Goal: Transaction & Acquisition: Purchase product/service

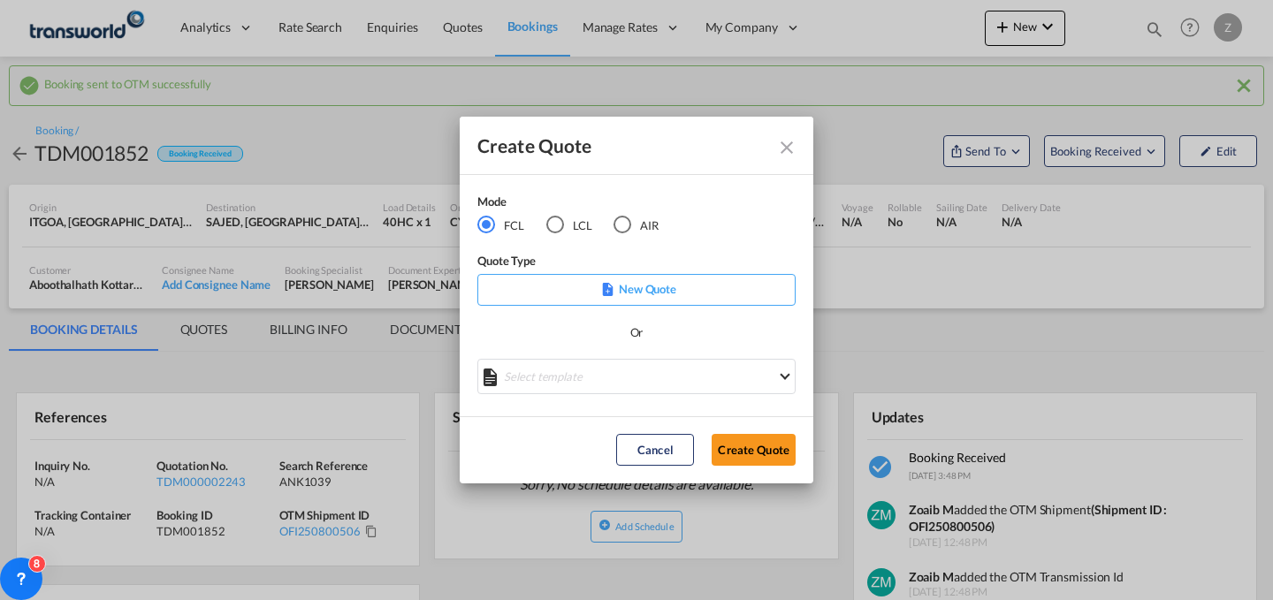
click at [767, 450] on button "Create Quote" at bounding box center [754, 450] width 84 height 32
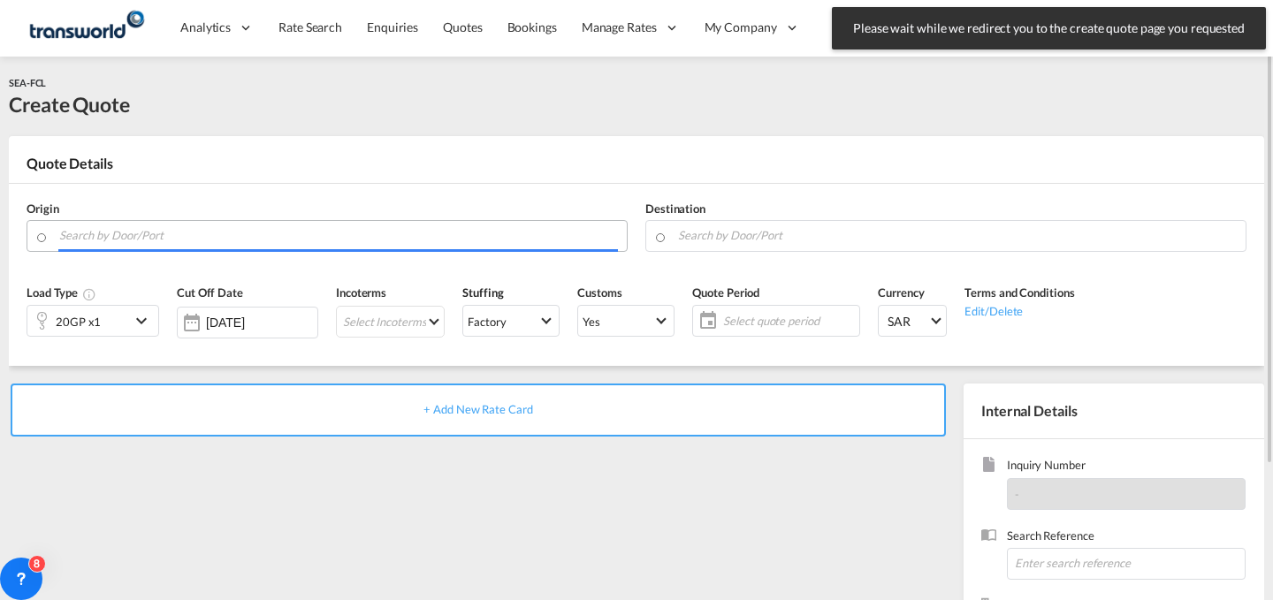
click at [266, 235] on input "Search by Door/Port" at bounding box center [338, 235] width 559 height 31
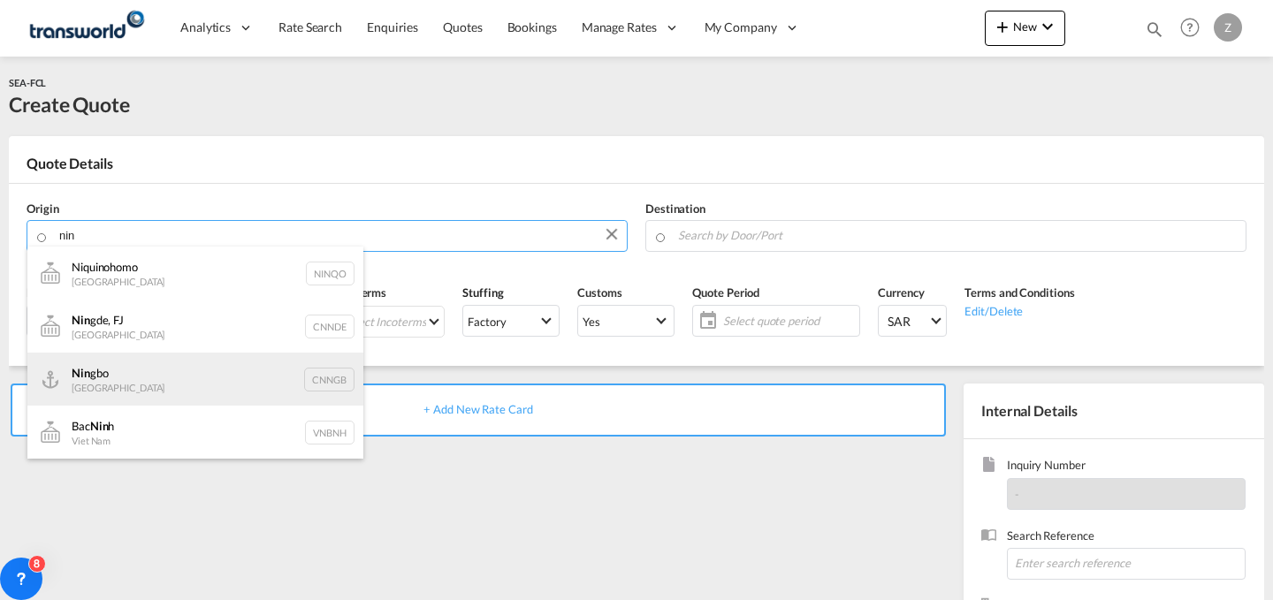
click at [225, 378] on div "Nin gbo China CNNGB" at bounding box center [195, 379] width 336 height 53
type input "Ningbo, CNNGB"
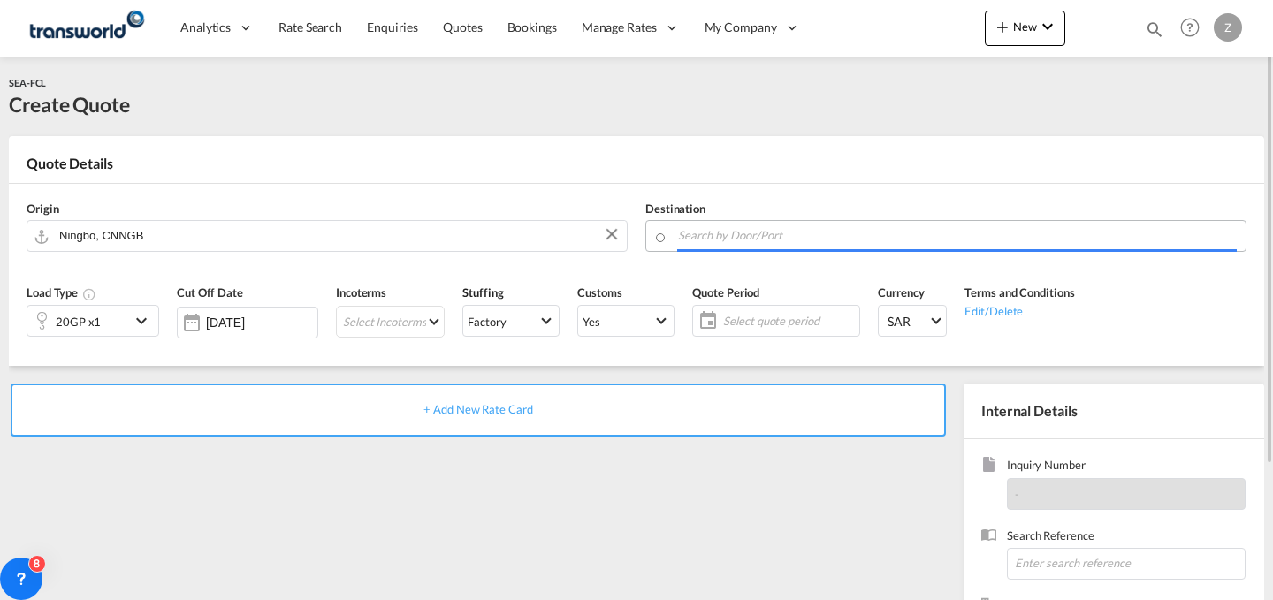
click at [733, 241] on input "Search by Door/Port" at bounding box center [957, 235] width 559 height 31
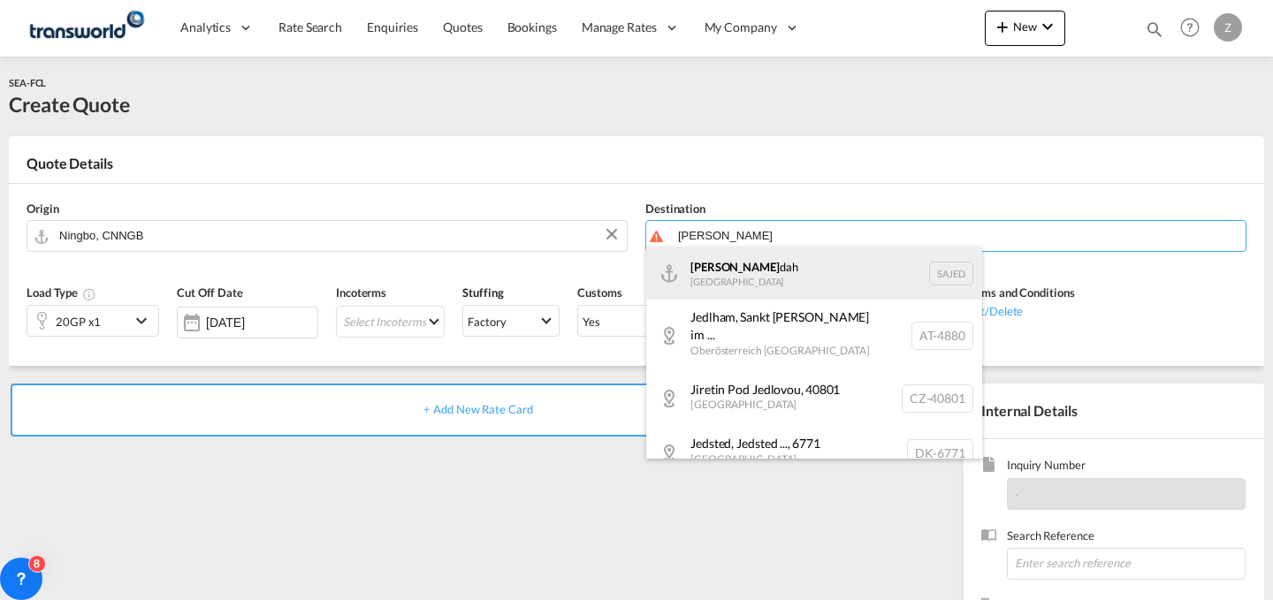
click at [724, 256] on div "[PERSON_NAME] dah [GEOGRAPHIC_DATA] SAJED" at bounding box center [814, 273] width 336 height 53
type input "Jeddah, SAJED"
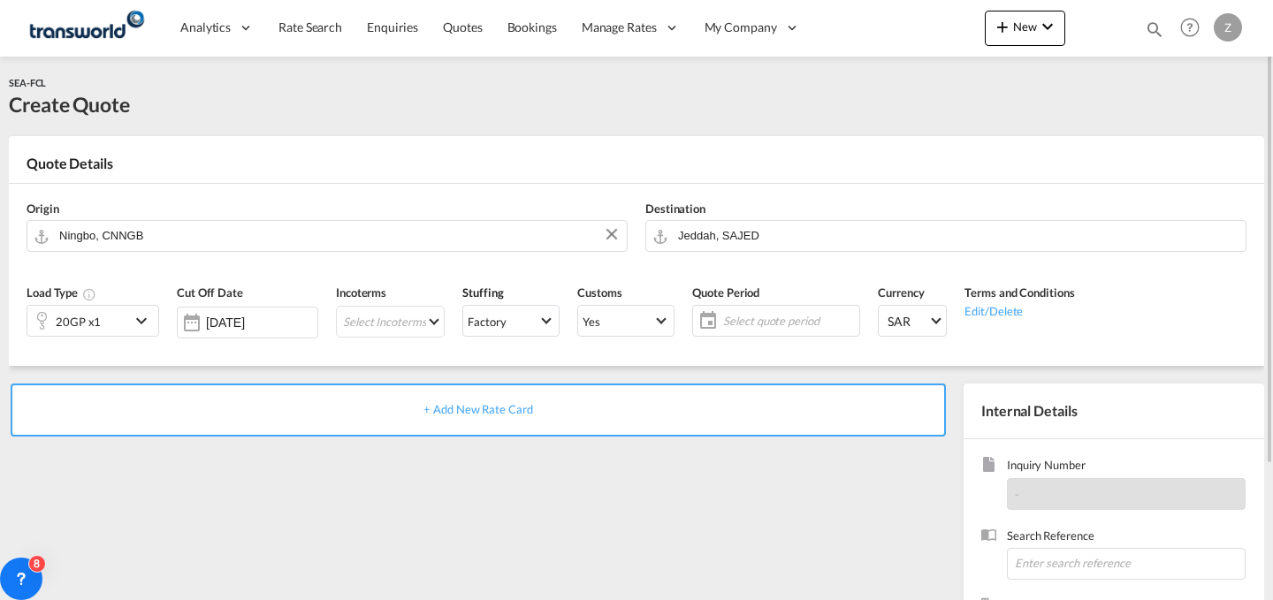
click at [128, 318] on div "20GP x1" at bounding box center [78, 321] width 103 height 30
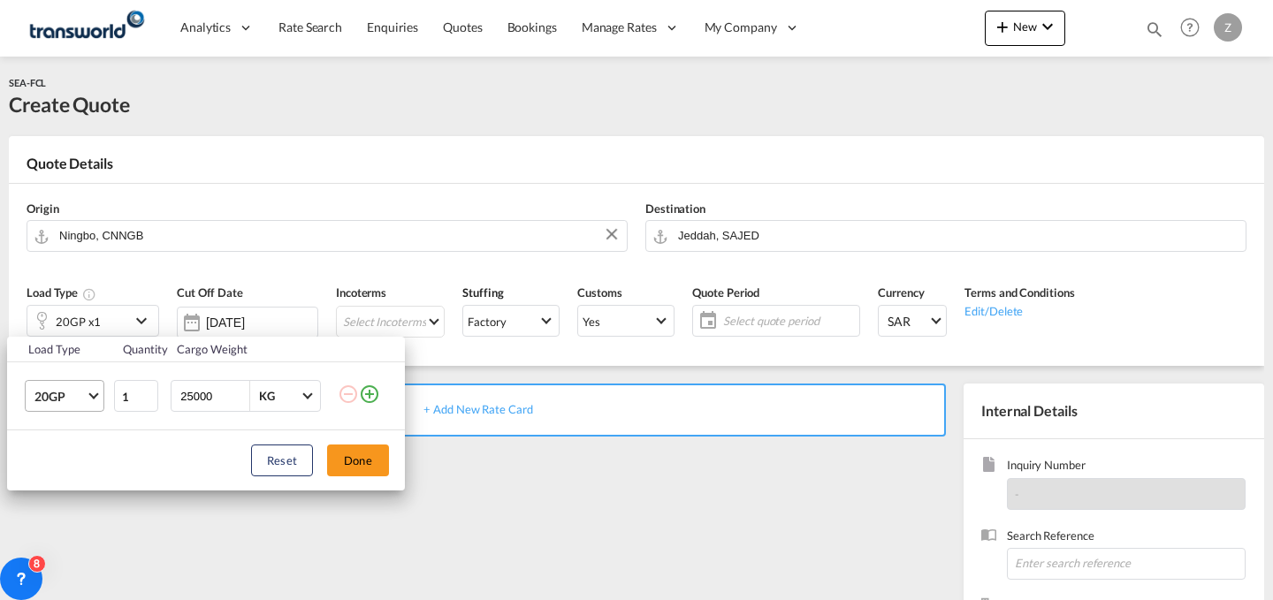
click at [80, 402] on span "20GP" at bounding box center [59, 397] width 51 height 18
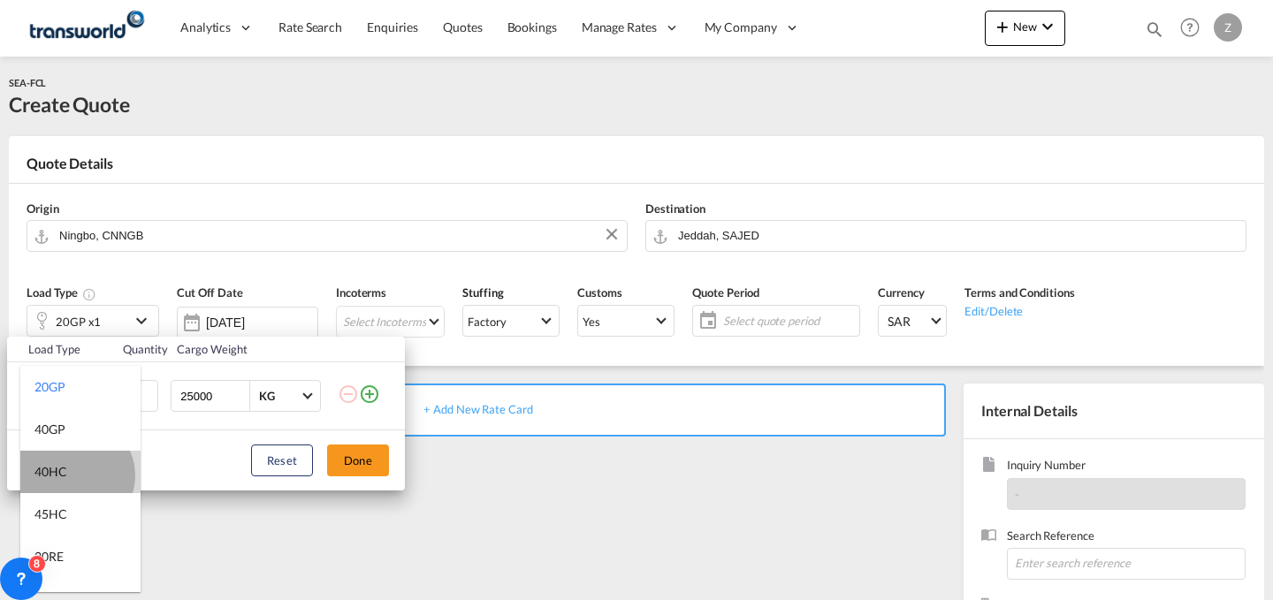
click at [75, 475] on md-option "40HC" at bounding box center [80, 472] width 120 height 42
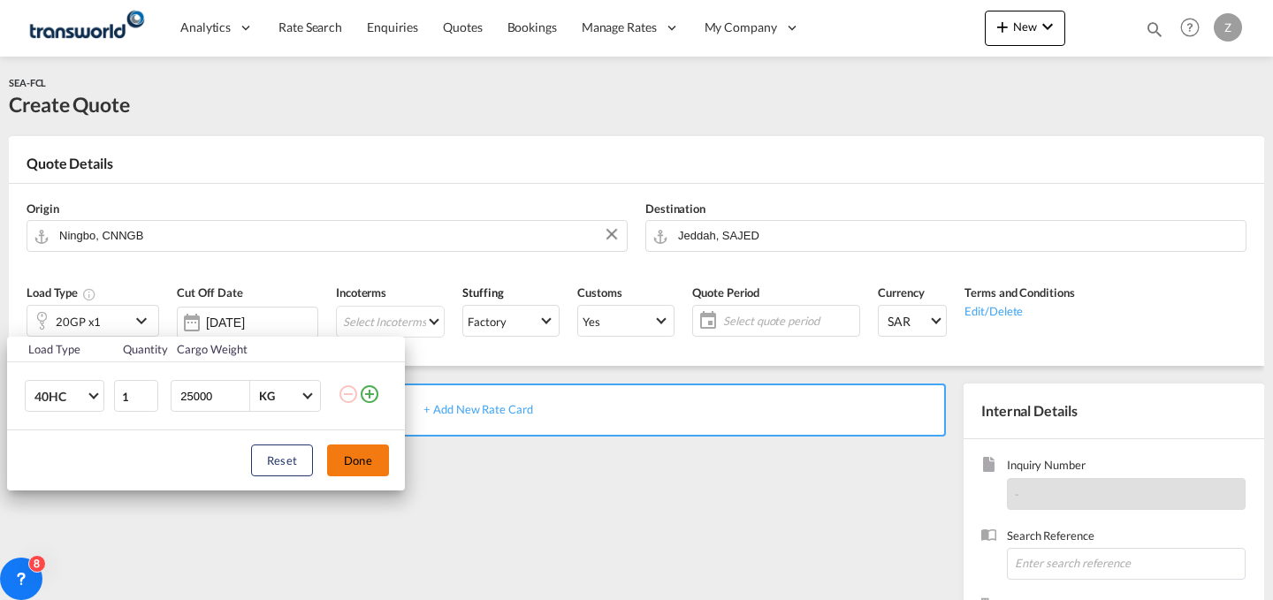
click at [348, 455] on button "Done" at bounding box center [358, 461] width 62 height 32
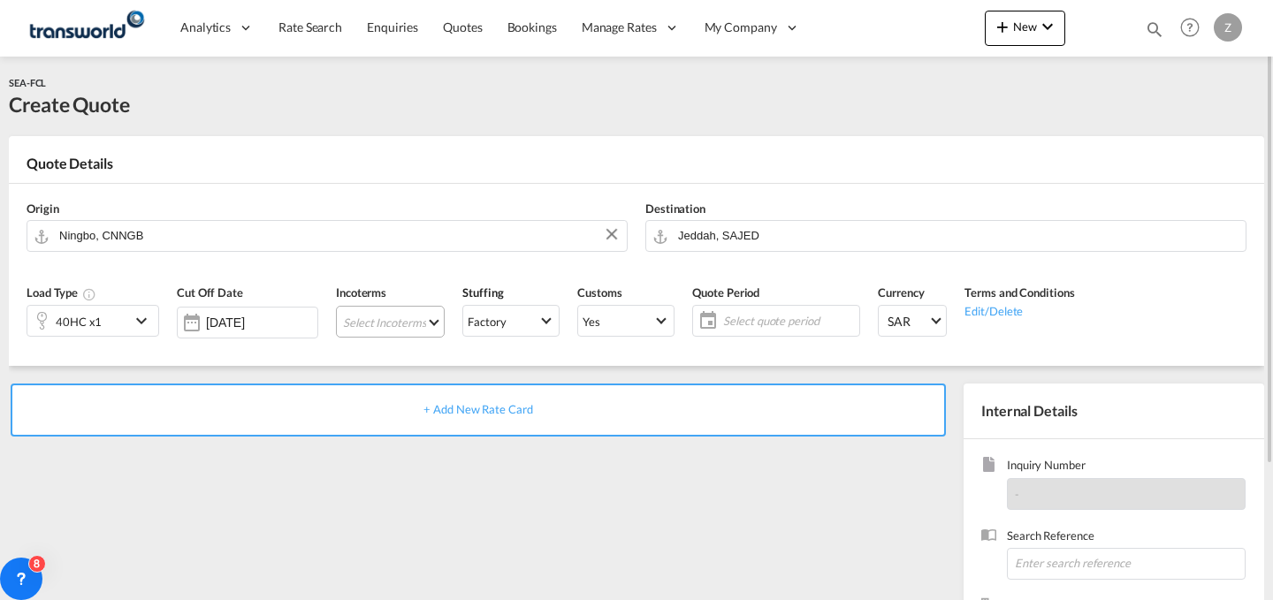
click at [417, 329] on md-select "Select Incoterms DAP - import Delivered at Place DPU - export Delivery at Place…" at bounding box center [390, 322] width 109 height 32
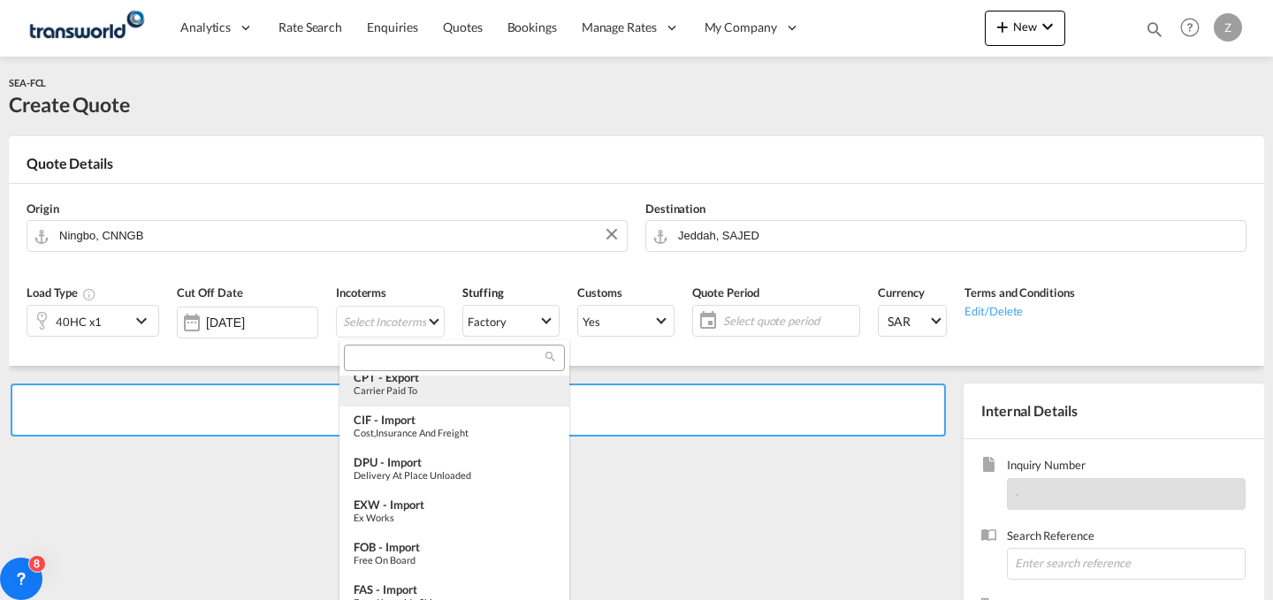
scroll to position [126, 0]
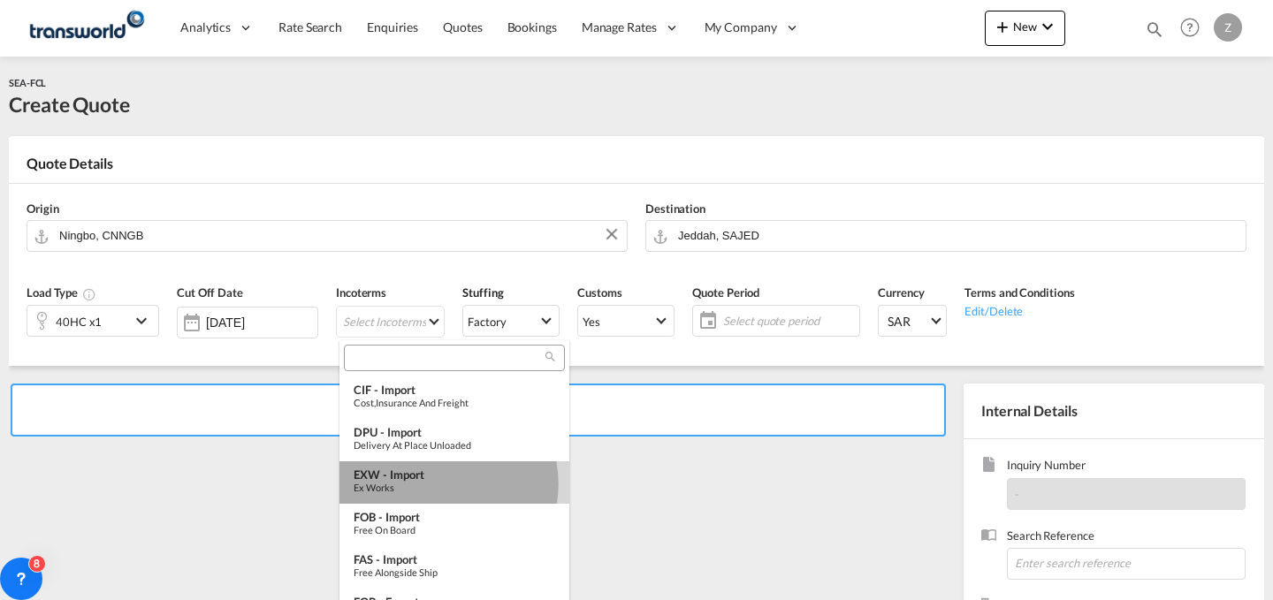
click at [436, 484] on div "Ex Works" at bounding box center [455, 487] width 202 height 11
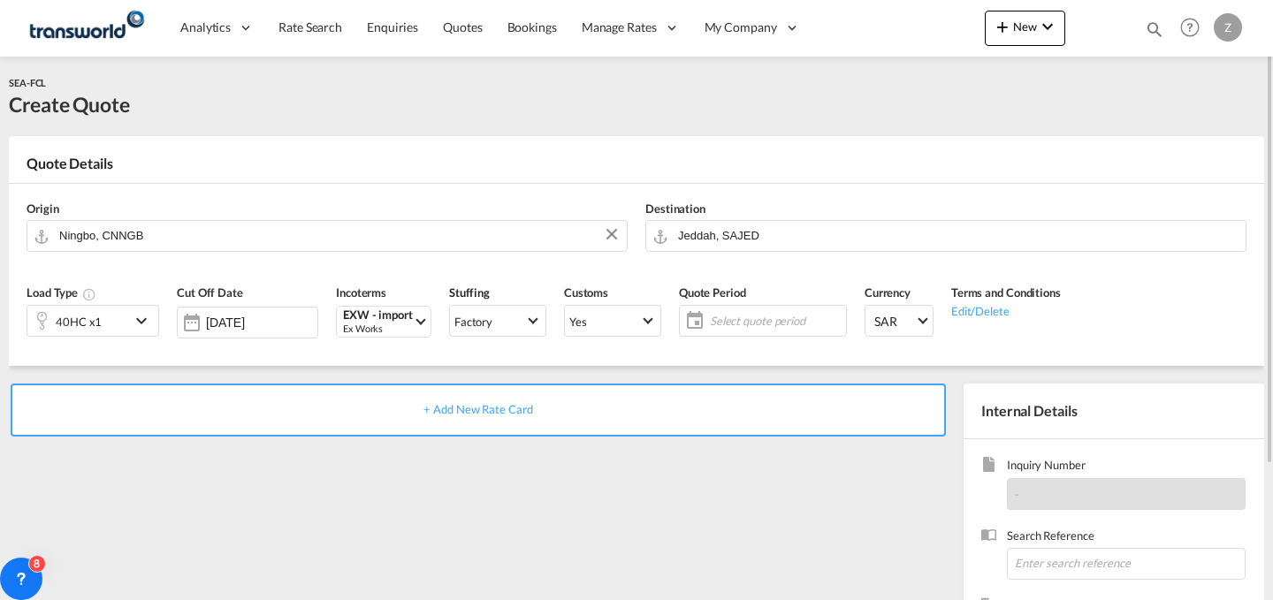
click at [802, 325] on span "Select quote period" at bounding box center [776, 321] width 132 height 16
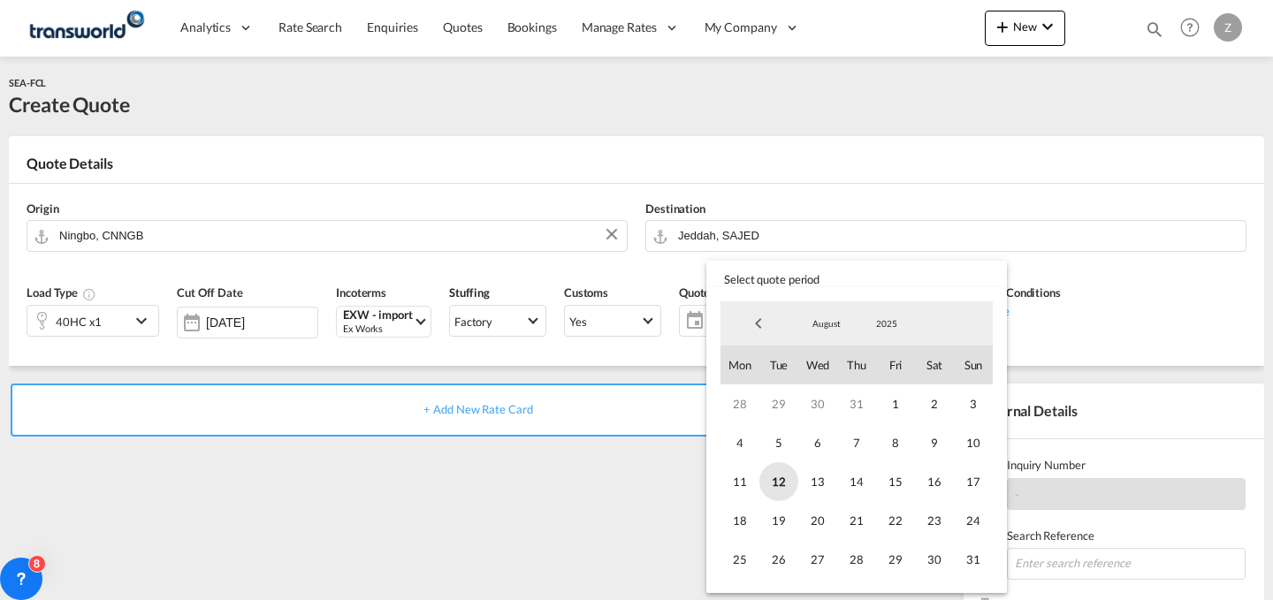
click at [782, 471] on span "12" at bounding box center [779, 482] width 39 height 39
click at [985, 554] on span "31" at bounding box center [973, 559] width 39 height 39
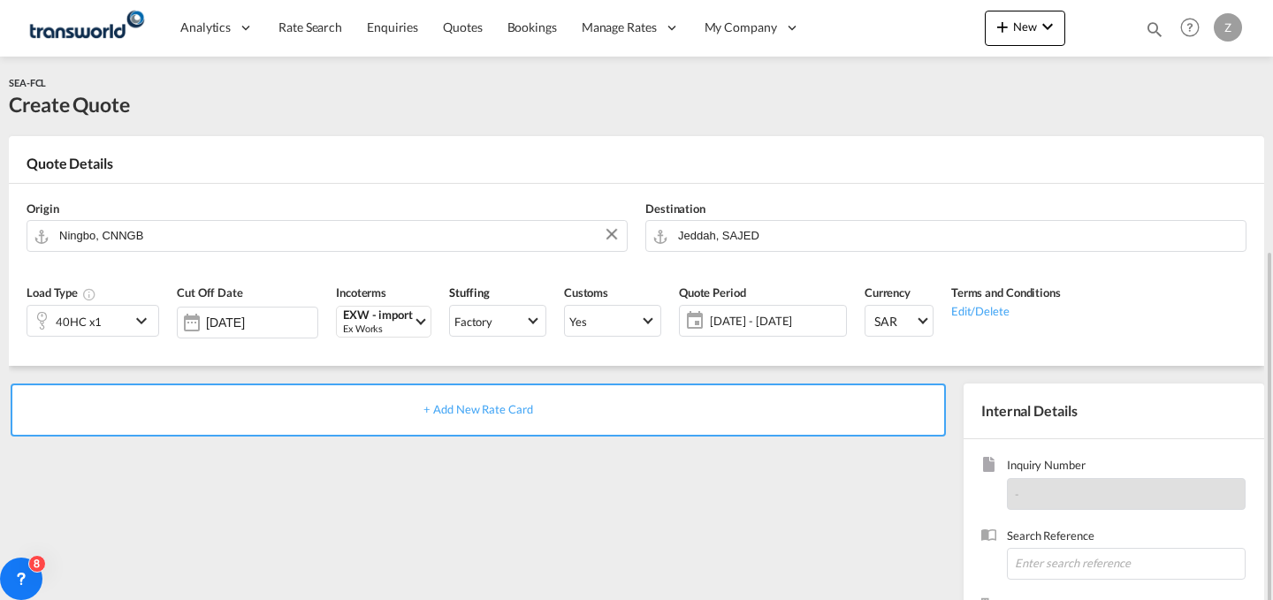
scroll to position [143, 0]
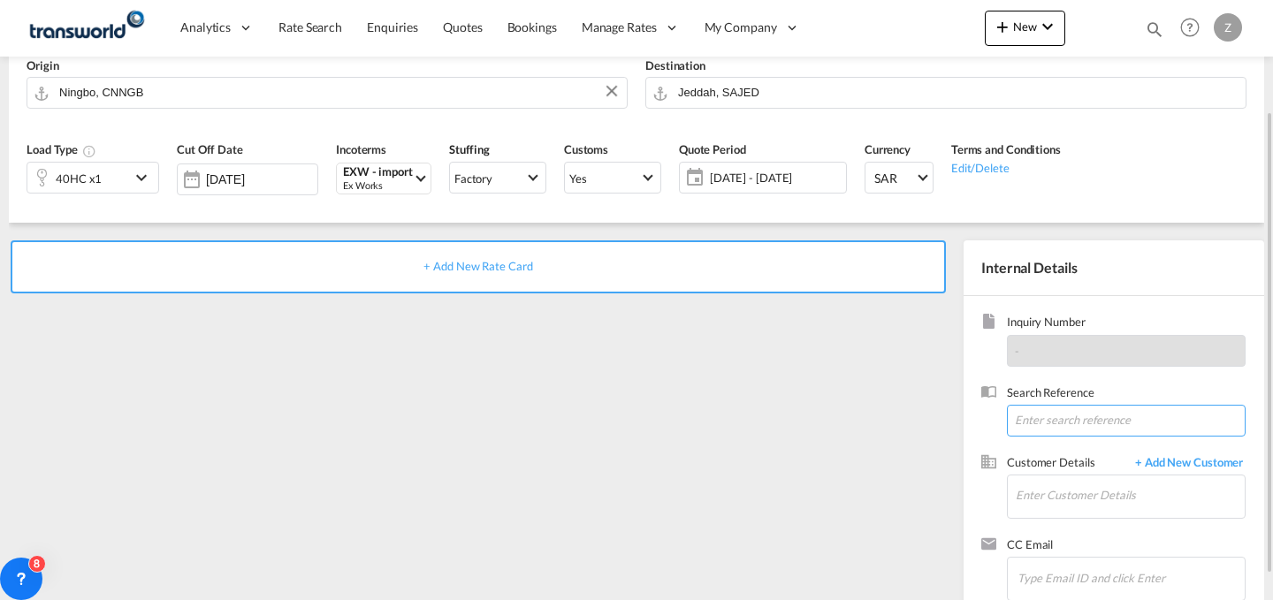
click at [1097, 420] on input at bounding box center [1126, 421] width 239 height 32
paste input "TW060850"
type input "TW060850"
click at [1039, 495] on input "Enter Customer Details" at bounding box center [1130, 496] width 229 height 40
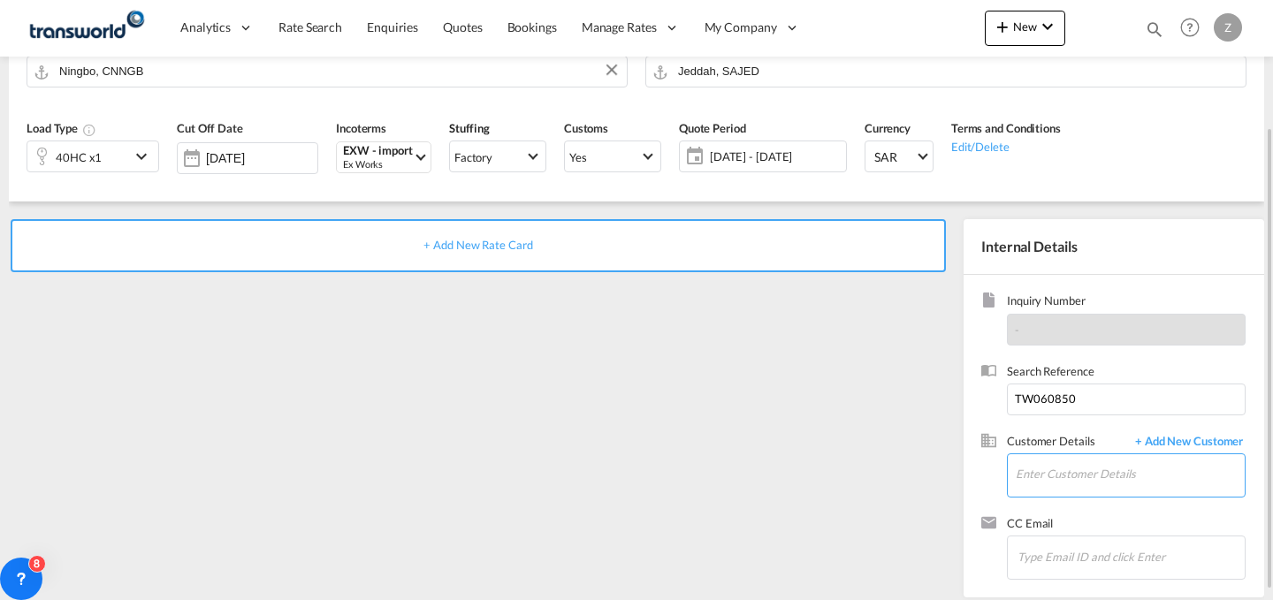
scroll to position [175, 0]
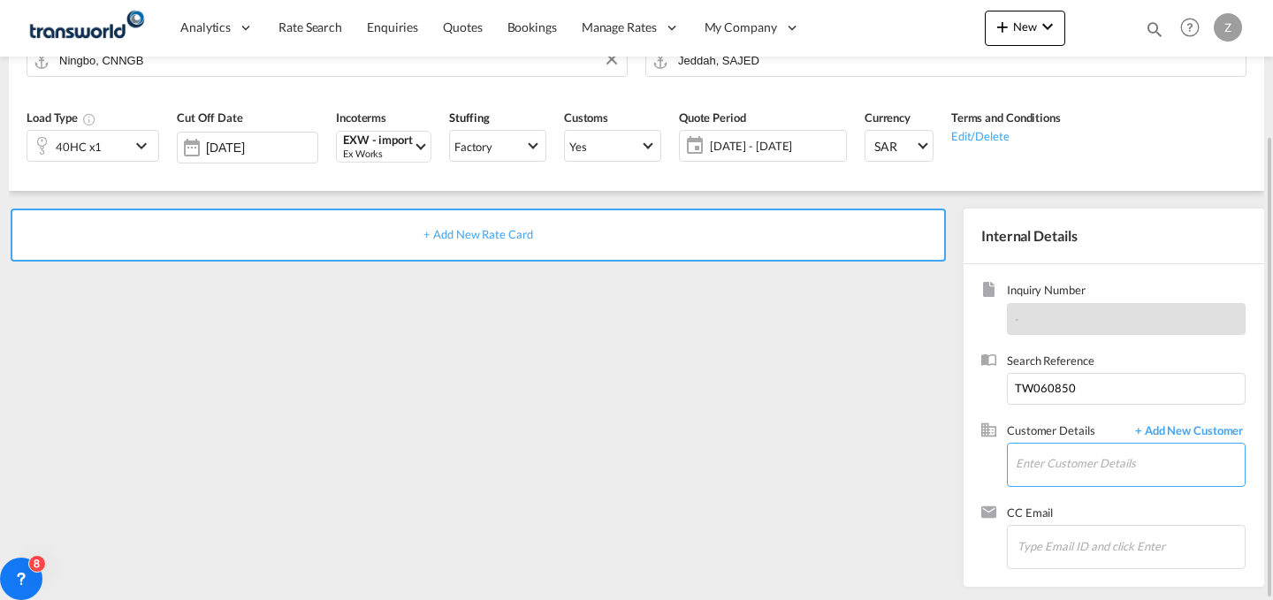
click at [1036, 465] on input "Enter Customer Details" at bounding box center [1130, 464] width 229 height 40
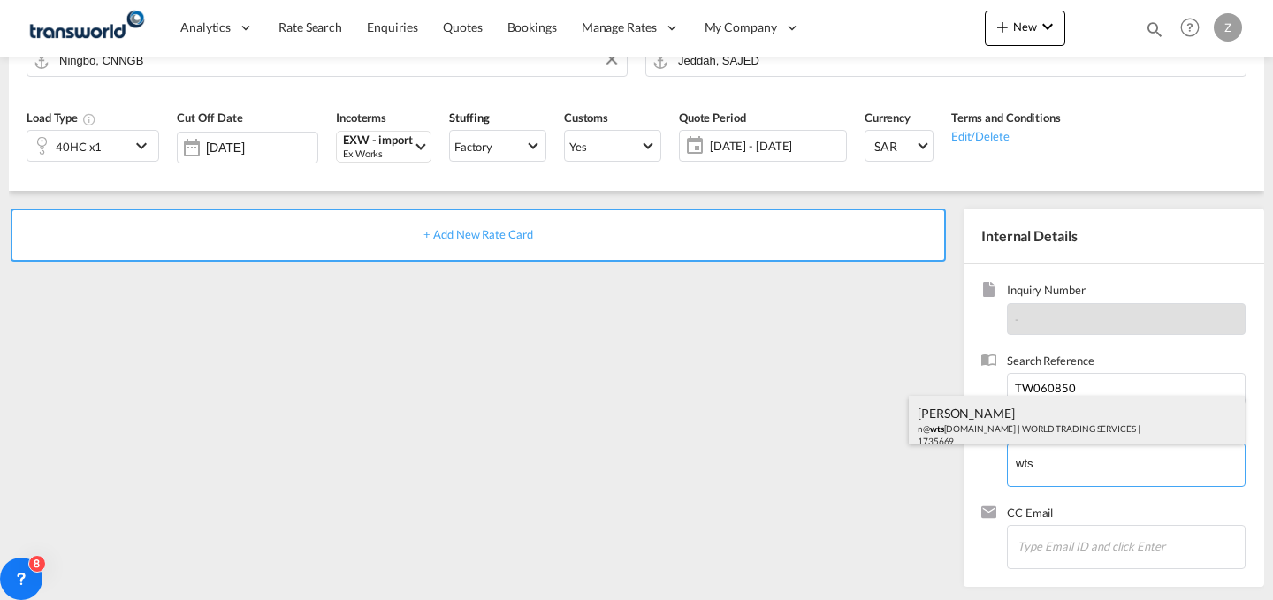
click at [1068, 416] on div "[PERSON_NAME] n@ wts [DOMAIN_NAME] | WORLD TRADING SERVICES | 1735669" at bounding box center [1077, 426] width 336 height 60
type input "WORLD TRADING SERVICES, [PERSON_NAME], n@[DOMAIN_NAME]"
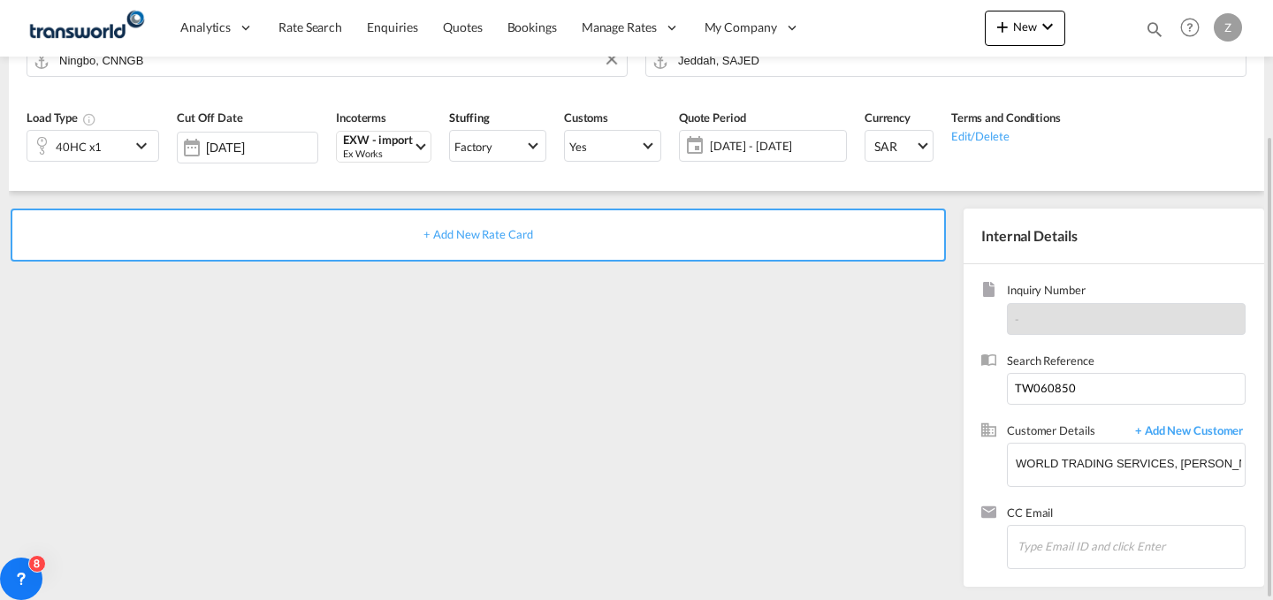
click at [632, 241] on div "+ Add New Rate Card" at bounding box center [479, 235] width 936 height 53
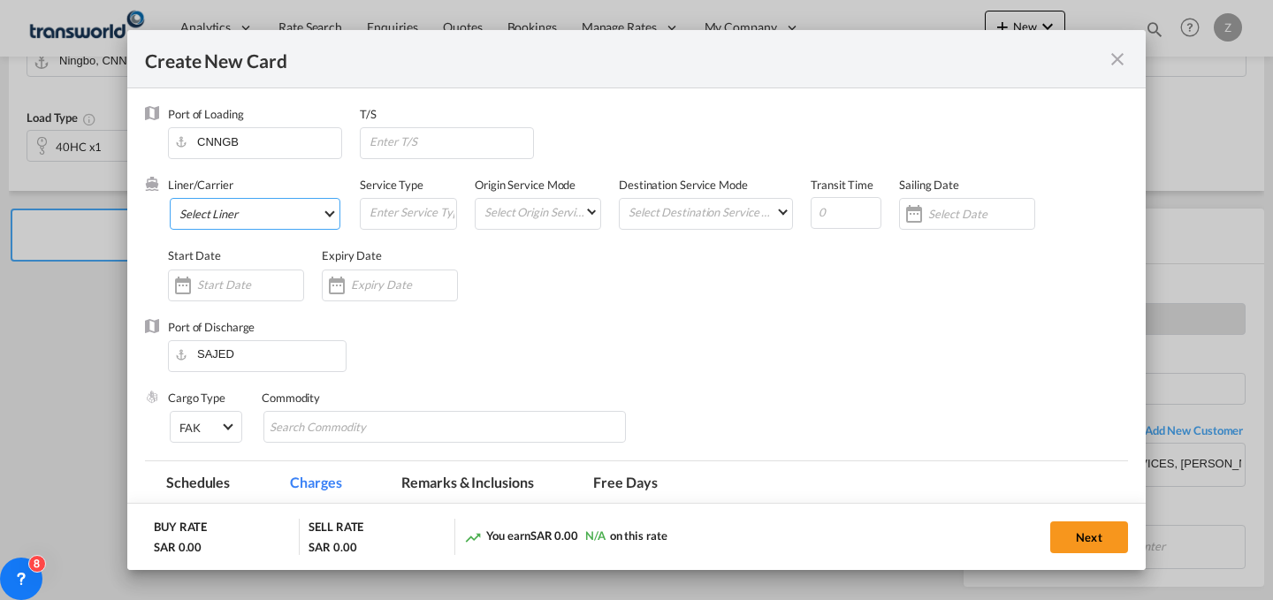
click at [222, 209] on md-select "Select Liner 2HM LOGISTICS D.O.O 2HM LOGISTICS D.O.O. / TWKS-KOPER 3P LOGISTICS…" at bounding box center [255, 214] width 171 height 32
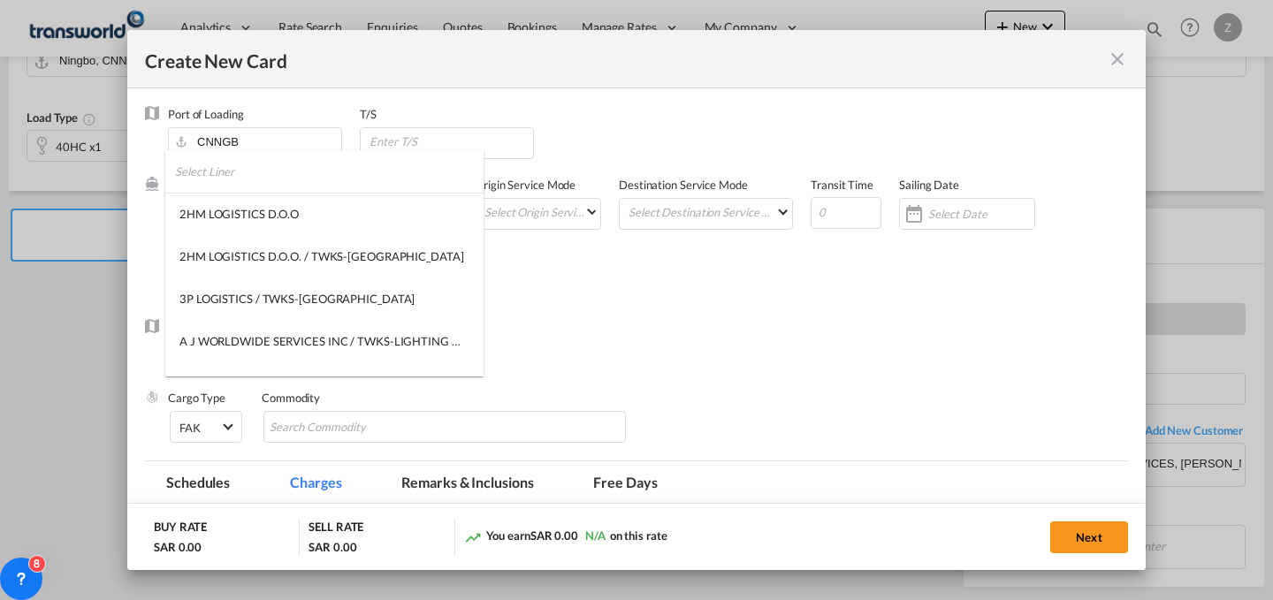
click at [240, 163] on input "search" at bounding box center [329, 171] width 309 height 42
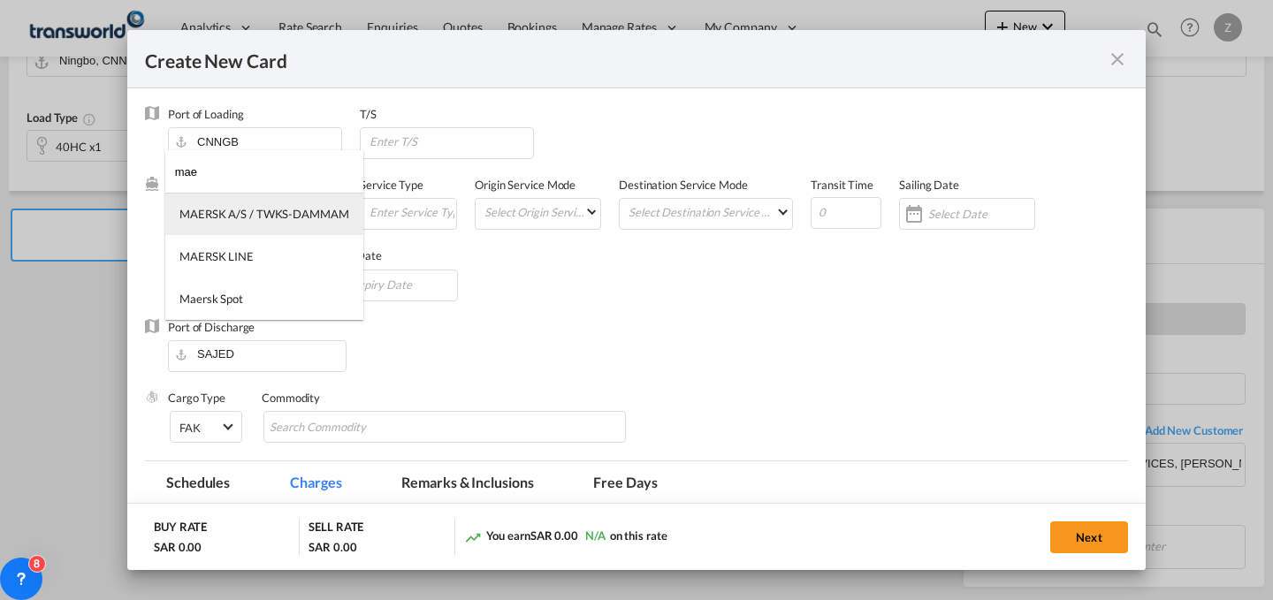
type input "mae"
click at [241, 211] on div "MAERSK A/S / TWKS-DAMMAM" at bounding box center [265, 214] width 170 height 16
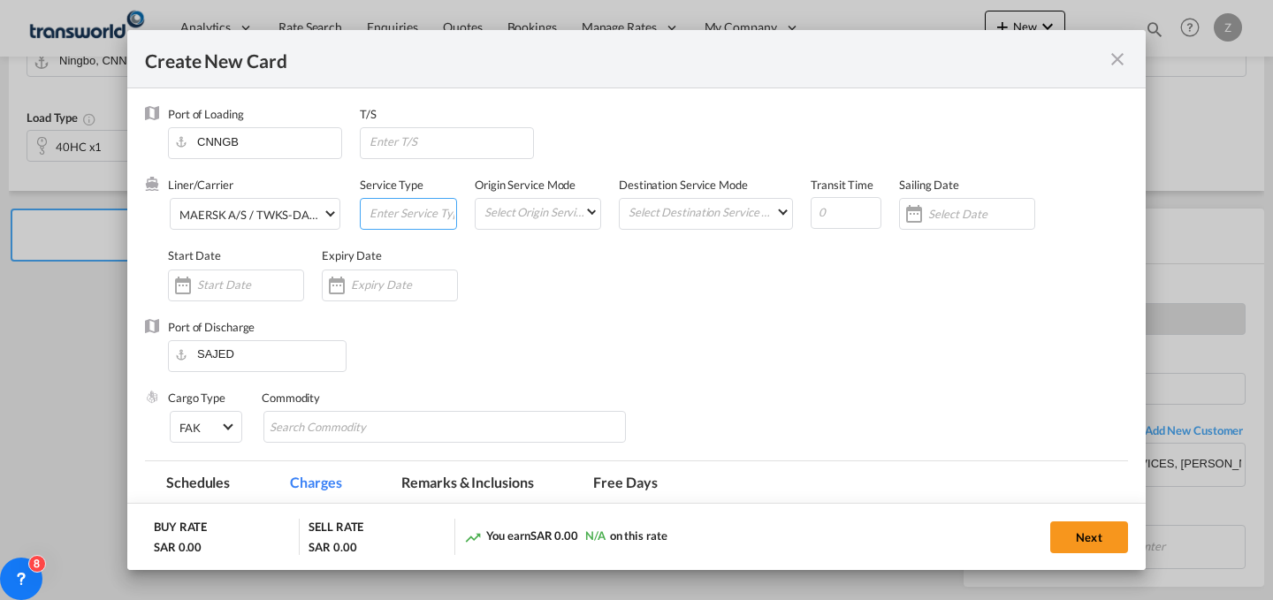
click at [396, 218] on input "Create New Card ..." at bounding box center [412, 212] width 88 height 27
type input "FCL"
click at [584, 210] on md-select "Select Origin Service Mode SD [GEOGRAPHIC_DATA]" at bounding box center [542, 211] width 118 height 25
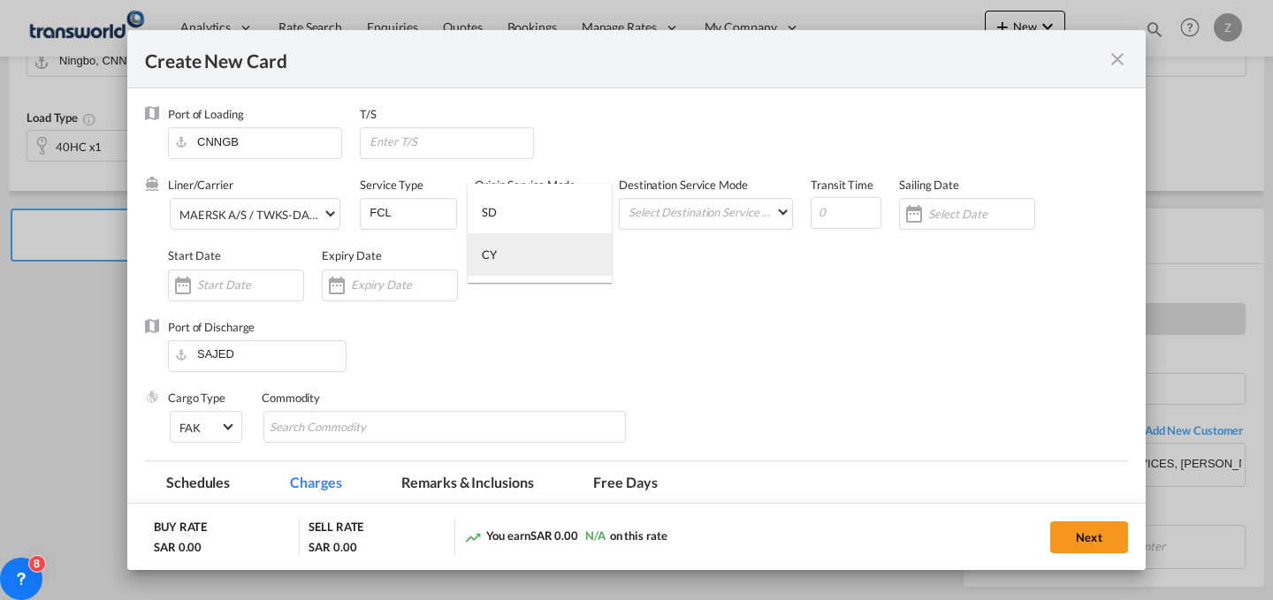
click at [556, 244] on md-option "CY" at bounding box center [540, 254] width 144 height 42
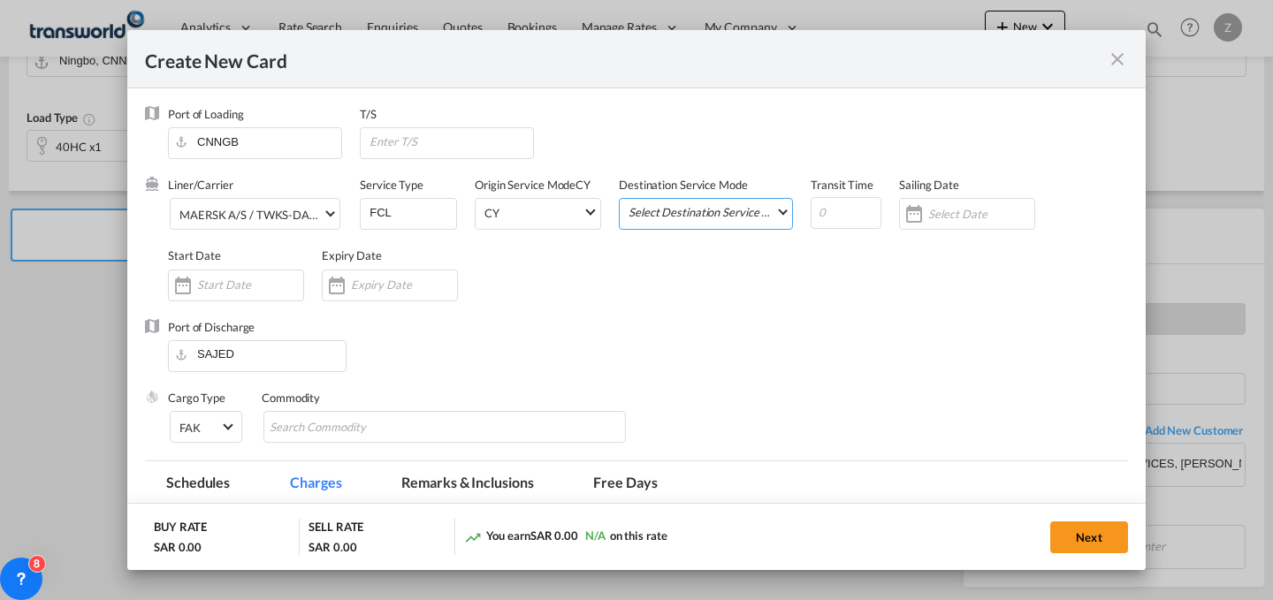
click at [684, 215] on md-select "Select Destination Service Mode SD [GEOGRAPHIC_DATA]" at bounding box center [709, 211] width 165 height 25
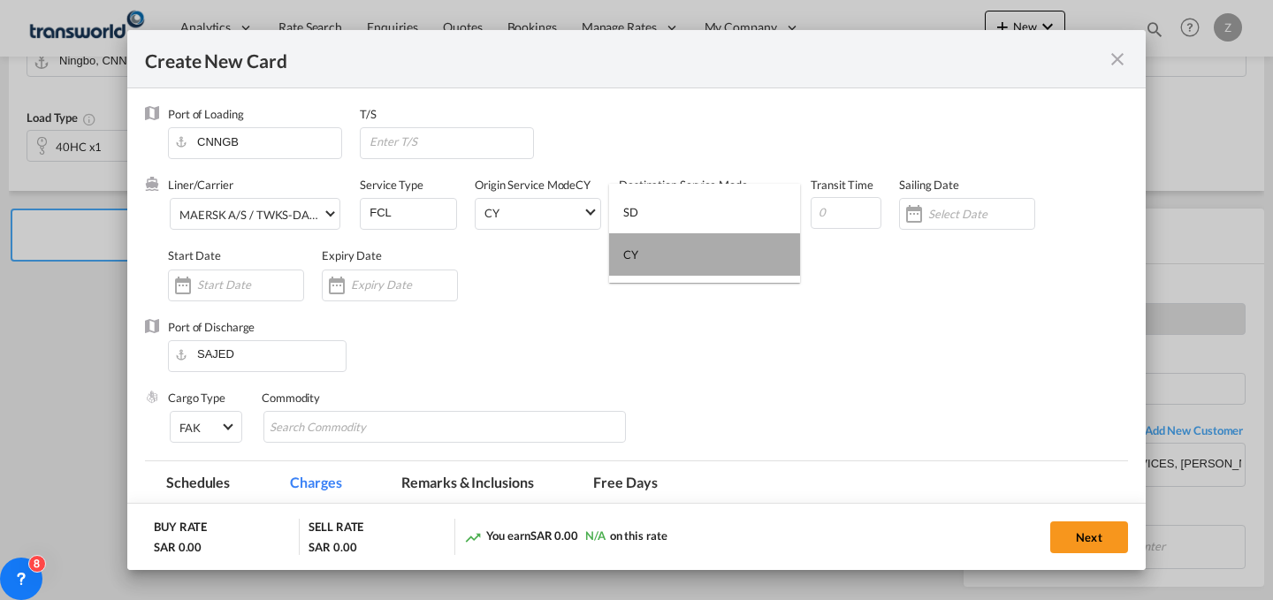
click at [705, 269] on md-option "CY" at bounding box center [704, 254] width 191 height 42
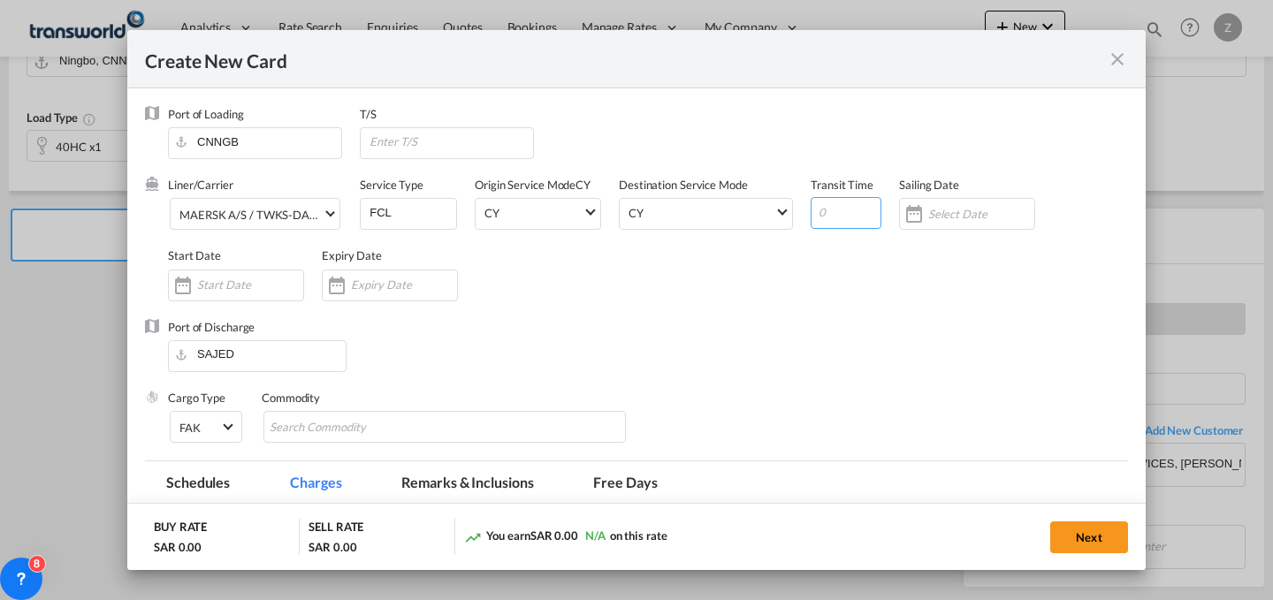
click at [838, 221] on input "Create New Card ..." at bounding box center [846, 213] width 71 height 32
type input "39"
click at [204, 284] on input "Create New Card ..." at bounding box center [250, 285] width 106 height 14
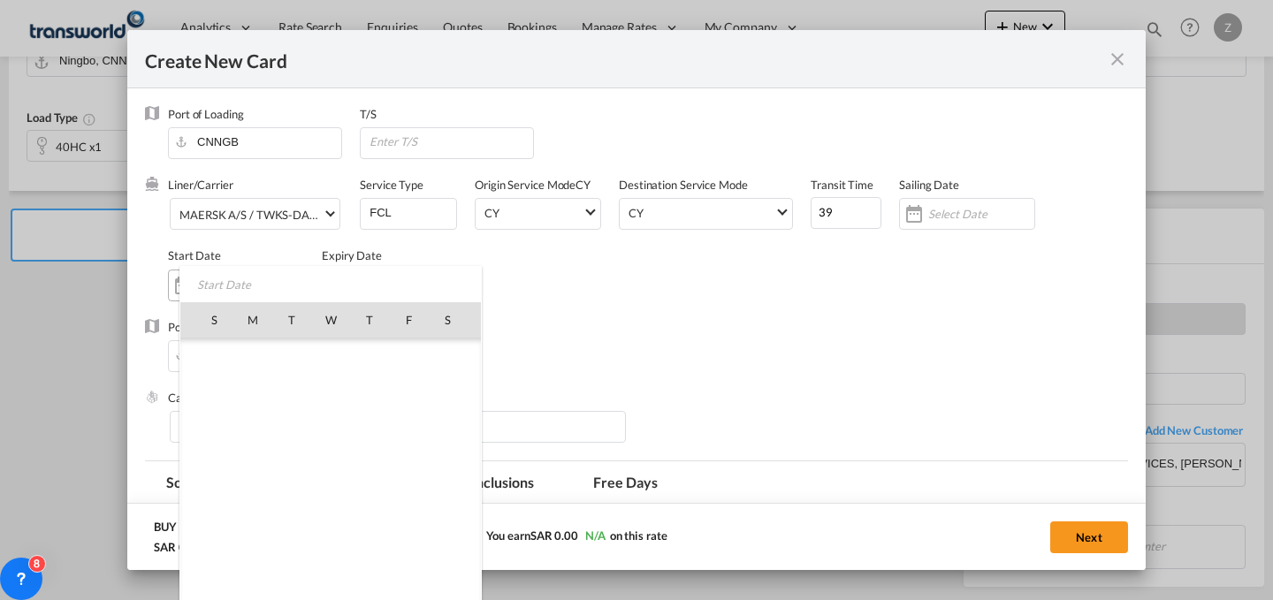
scroll to position [409410, 0]
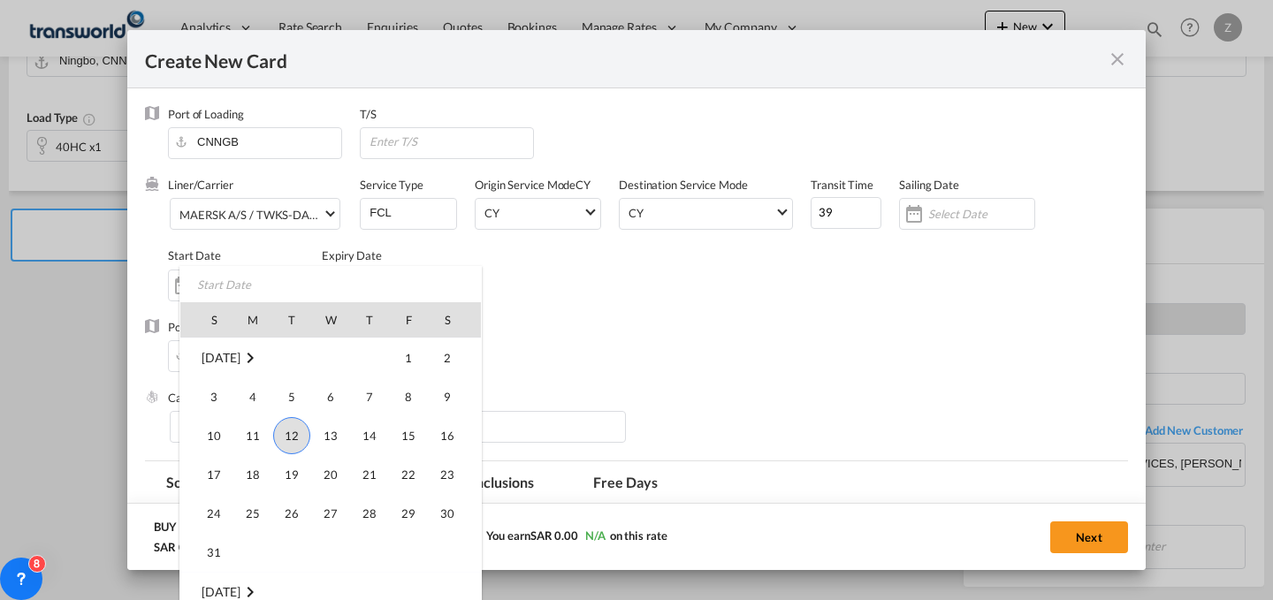
click at [298, 440] on span "12" at bounding box center [291, 435] width 37 height 37
type input "[DATE]"
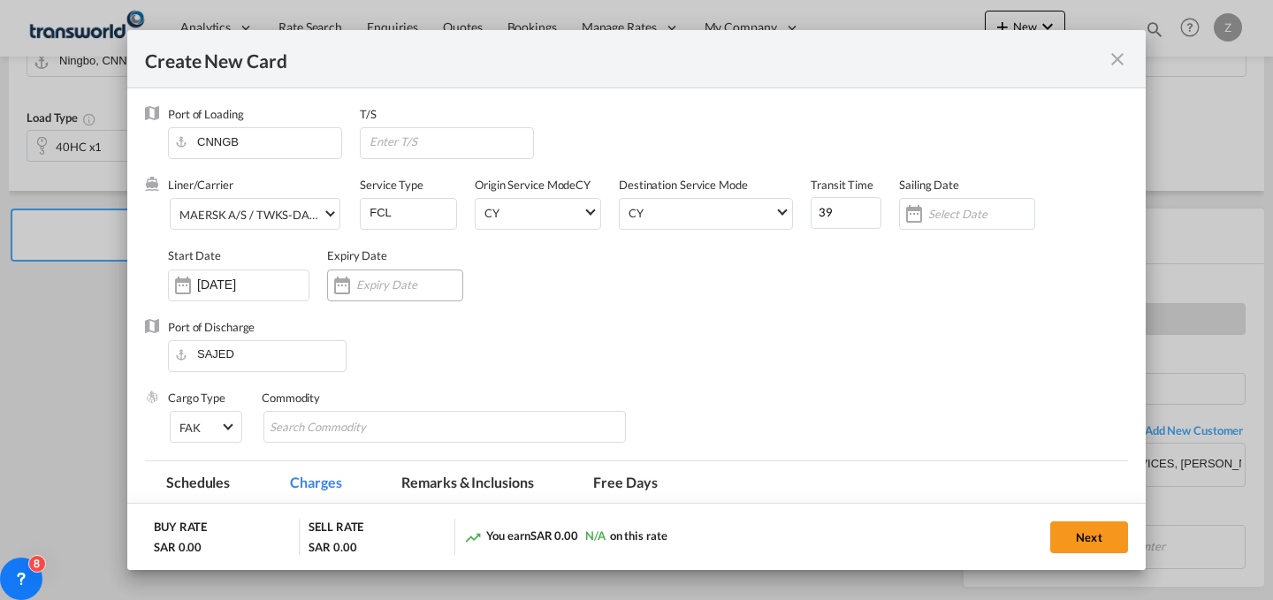
click at [381, 287] on input "Create New Card ..." at bounding box center [409, 285] width 106 height 14
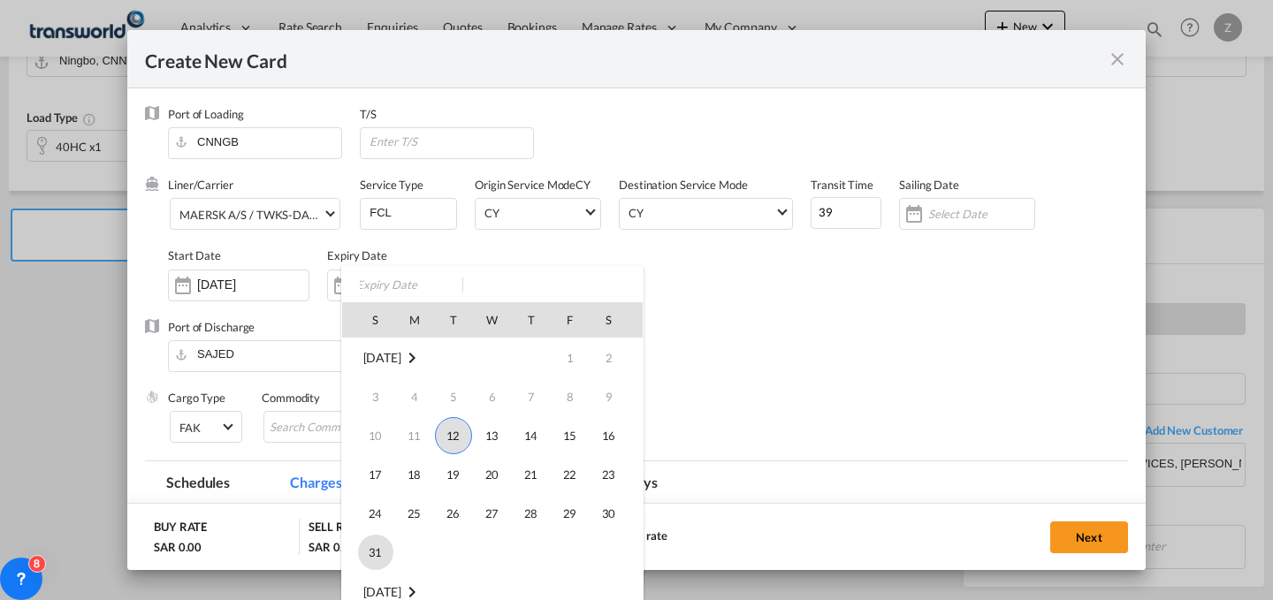
click at [369, 544] on span "31" at bounding box center [375, 552] width 35 height 35
type input "[DATE]"
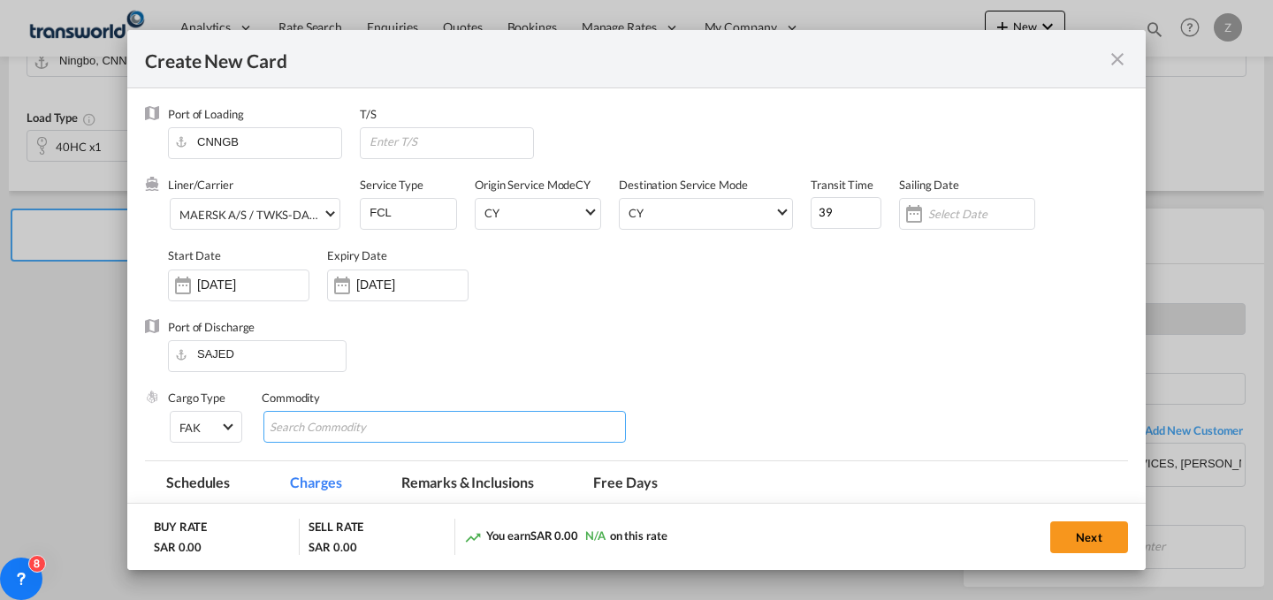
click at [397, 425] on input "Chips input." at bounding box center [351, 428] width 162 height 28
type input "GC"
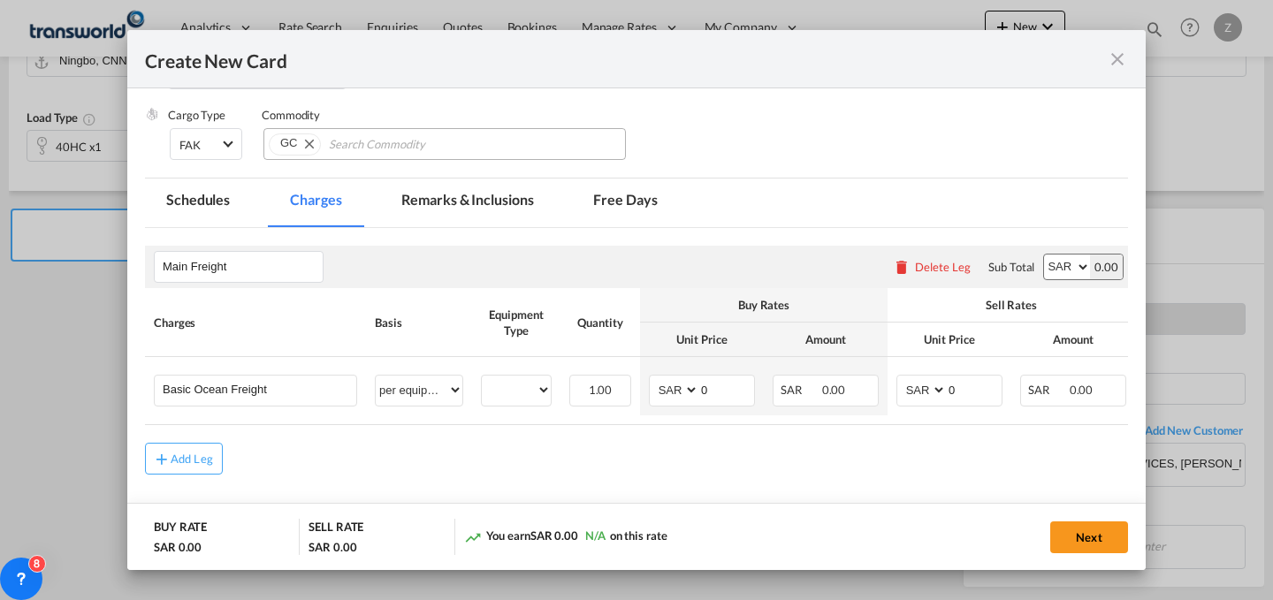
scroll to position [301, 0]
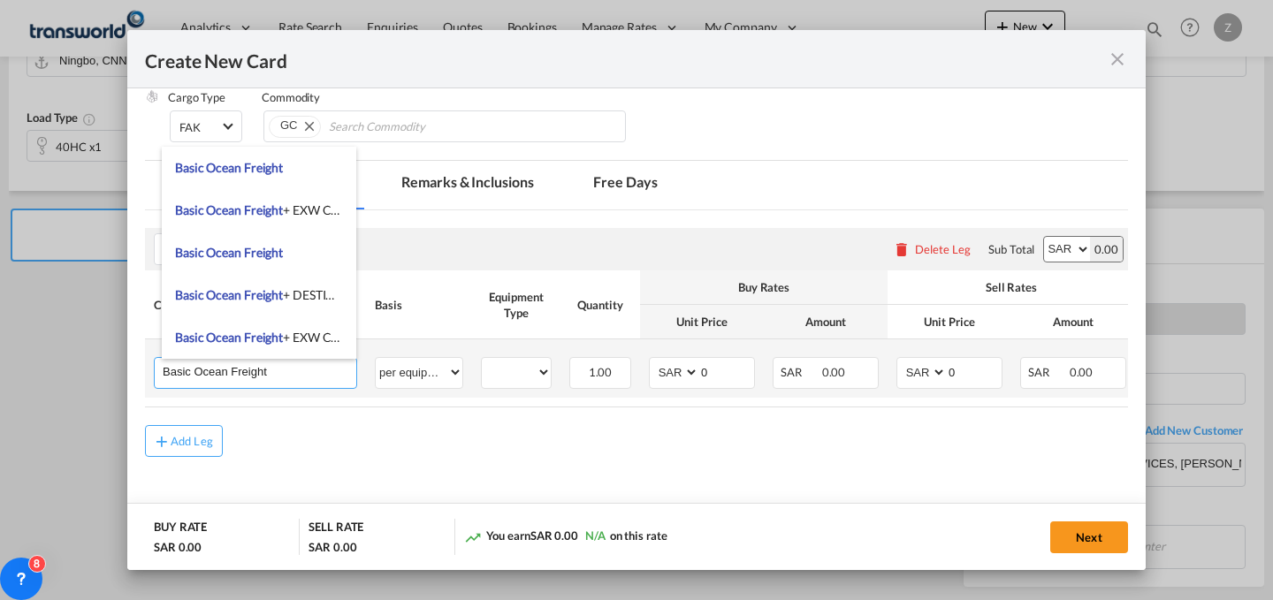
click at [291, 358] on body "Analytics Dashboard Reports Rate Search Enquiries Quotes Bookings" at bounding box center [636, 300] width 1273 height 600
click at [332, 339] on body "Analytics Dashboard Reports Rate Search Enquiries Quotes Bookings" at bounding box center [636, 300] width 1273 height 600
click at [324, 379] on input "Basic Ocean Freight" at bounding box center [260, 371] width 194 height 27
click at [323, 337] on span "Basic Ocean Freight + EXW Charges + Clearance and delivery" at bounding box center [338, 337] width 327 height 15
type input "Basic Ocean Freight + EXW Charges + Clearance and delivery"
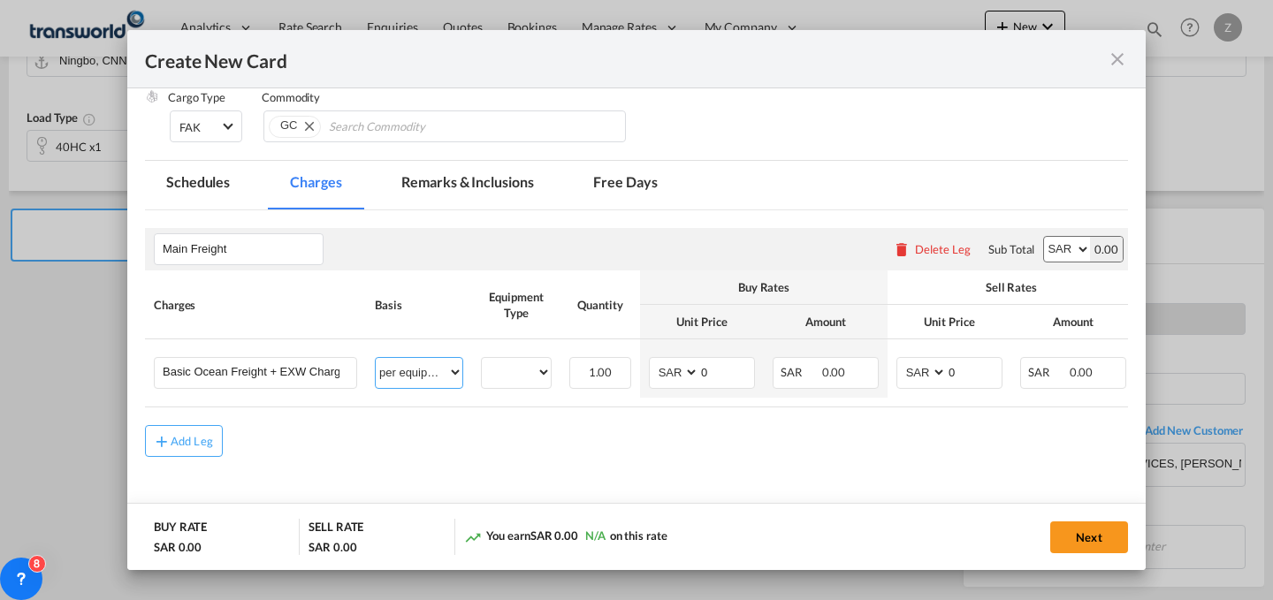
drag, startPoint x: 432, startPoint y: 379, endPoint x: 425, endPoint y: -60, distance: 439.6
click at [425, 0] on html "Analytics Dashboard Reports Rate Search Enquiries Quotes" at bounding box center [636, 300] width 1273 height 600
click at [376, 358] on select "per equipment per container per B/L per shipping bill per shipment % on freight…" at bounding box center [419, 372] width 87 height 28
click at [518, 365] on select "40HC" at bounding box center [516, 373] width 69 height 24
select select "40HC"
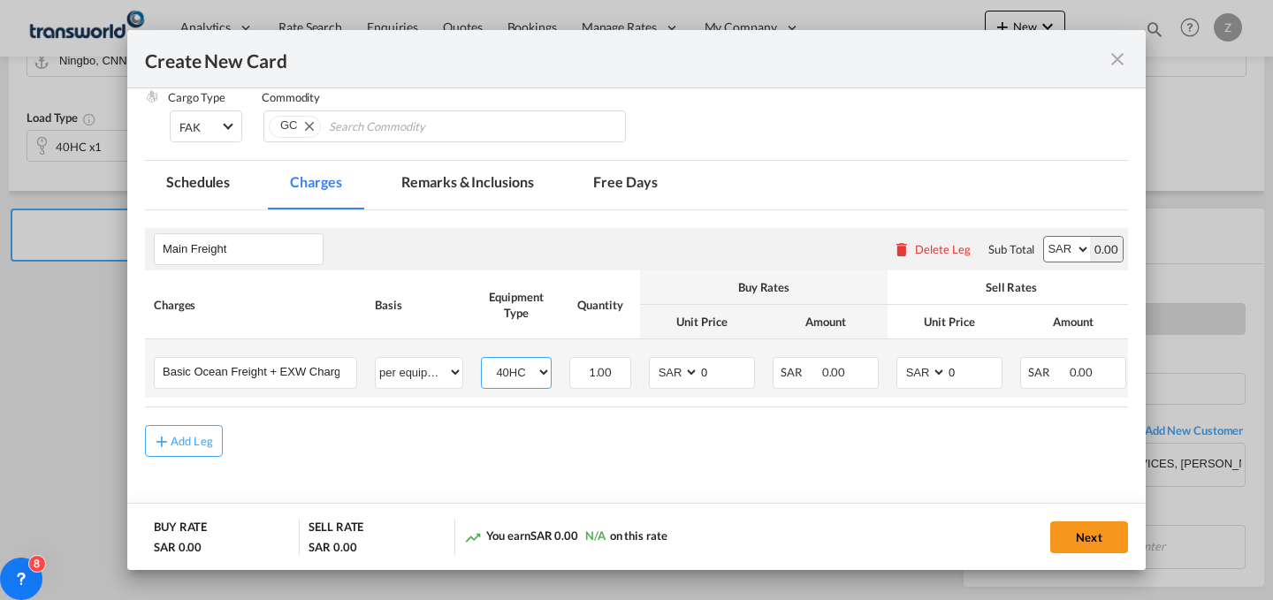
click at [482, 361] on select "40HC" at bounding box center [516, 373] width 69 height 24
click at [1068, 254] on select "AED AFN ALL AMD ANG AOA ARS AUD AWG AZN BAM BBD BDT BGN BHD BIF BMD BND [PERSON…" at bounding box center [1067, 249] width 46 height 25
select select "string:USD"
click at [1044, 237] on select "AED AFN ALL AMD ANG AOA ARS AUD AWG AZN BAM BBD BDT BGN BHD BIF BMD BND [PERSON…" at bounding box center [1067, 249] width 46 height 25
click at [927, 371] on select "AED AFN ALL AMD ANG AOA ARS AUD AWG AZN BAM BBD BDT BGN BHD BIF BMD BND [PERSON…" at bounding box center [923, 373] width 46 height 24
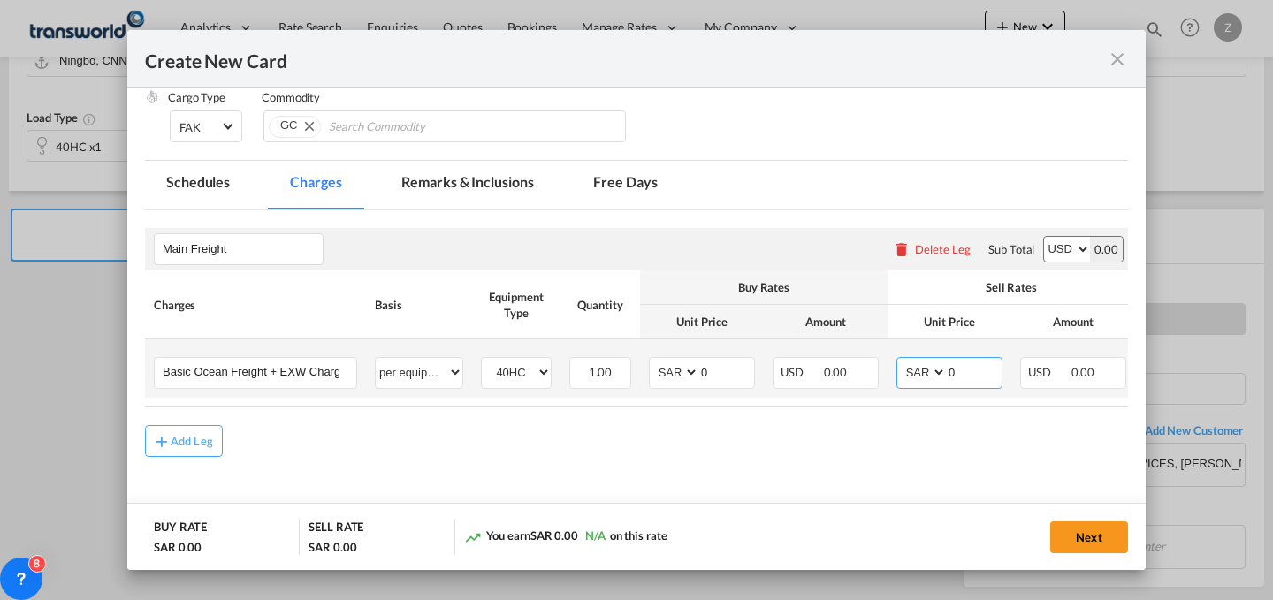
select select "string:USD"
click at [900, 361] on select "AED AFN ALL AMD ANG AOA ARS AUD AWG AZN BAM BBD BDT BGN BHD BIF BMD BND [PERSON…" at bounding box center [923, 373] width 46 height 24
click at [652, 368] on md-input-container "AED AFN ALL AMD ANG AOA ARS AUD AWG AZN BAM BBD BDT BGN BHD BIF BMD BND [PERSON…" at bounding box center [702, 373] width 106 height 32
click at [664, 371] on select "AED AFN ALL AMD ANG AOA ARS AUD AWG AZN BAM BBD BDT BGN BHD BIF BMD BND [PERSON…" at bounding box center [676, 373] width 46 height 24
select select "string:USD"
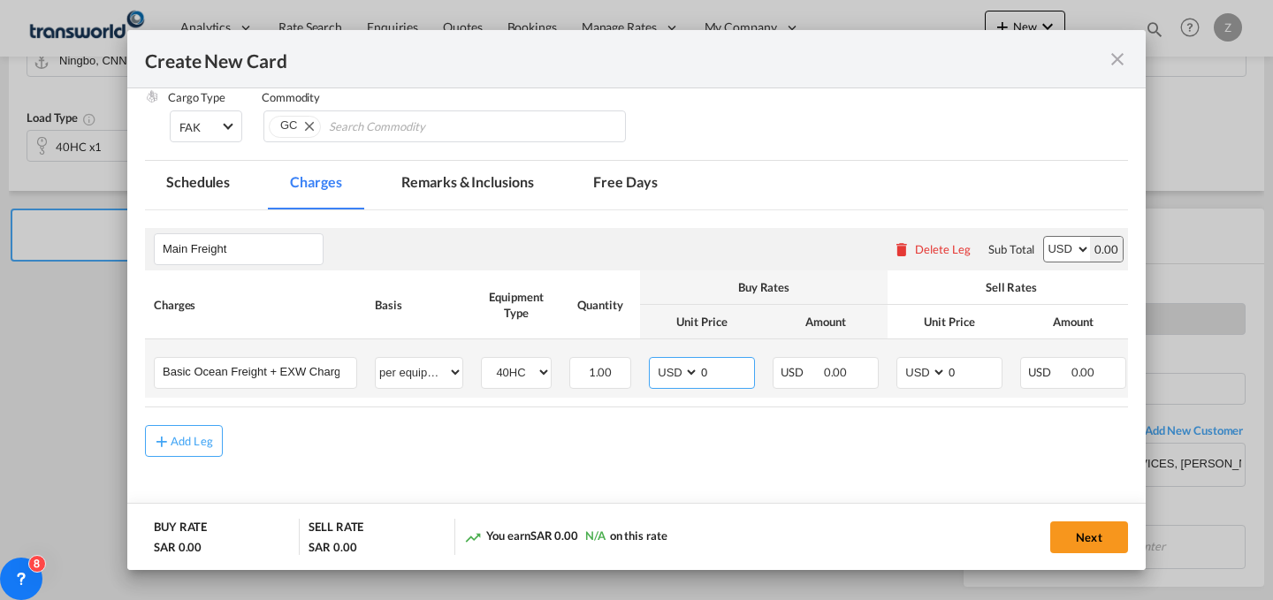
click at [653, 361] on select "AED AFN ALL AMD ANG AOA ARS AUD AWG AZN BAM BBD BDT BGN BHD BIF BMD BND [PERSON…" at bounding box center [676, 373] width 46 height 24
click at [705, 372] on input "0" at bounding box center [727, 371] width 55 height 27
type input "2"
type input "3050"
click at [985, 365] on input "0" at bounding box center [974, 371] width 55 height 27
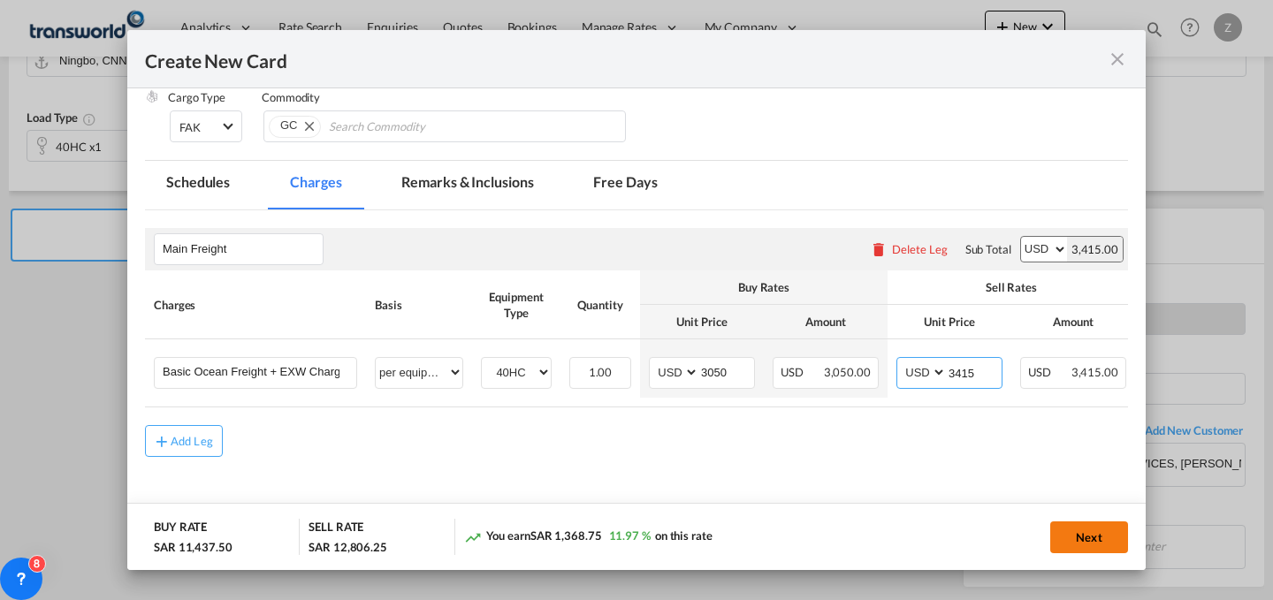
type input "3415"
click at [1095, 535] on button "Next" at bounding box center [1090, 538] width 78 height 32
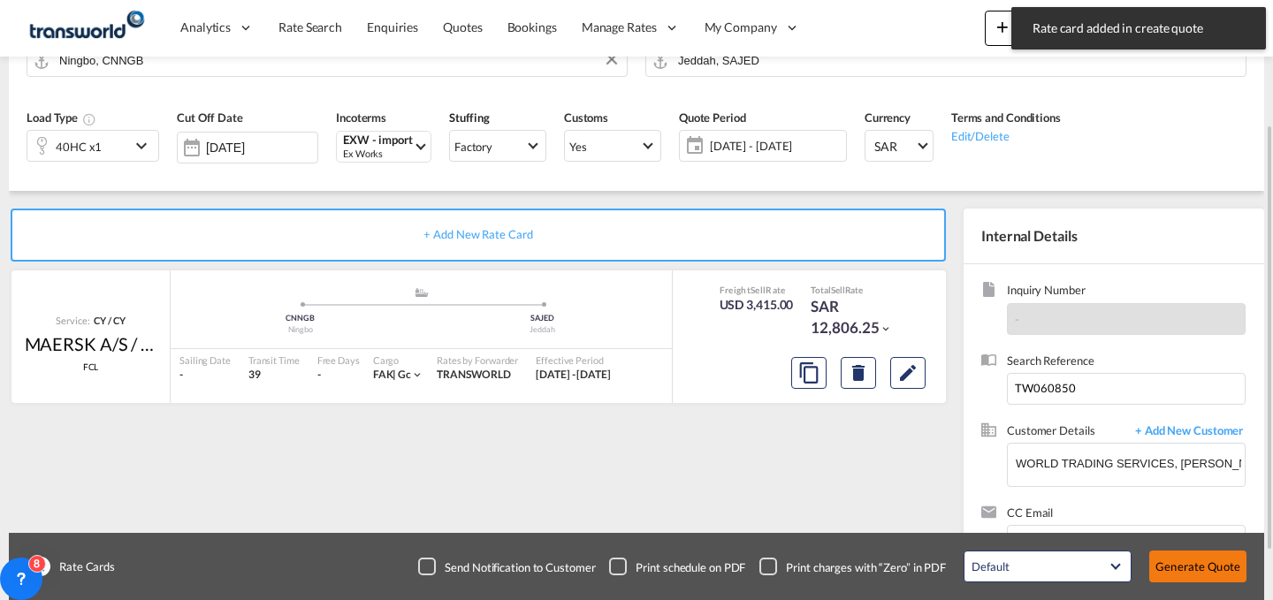
click at [1209, 562] on button "Generate Quote" at bounding box center [1198, 567] width 97 height 32
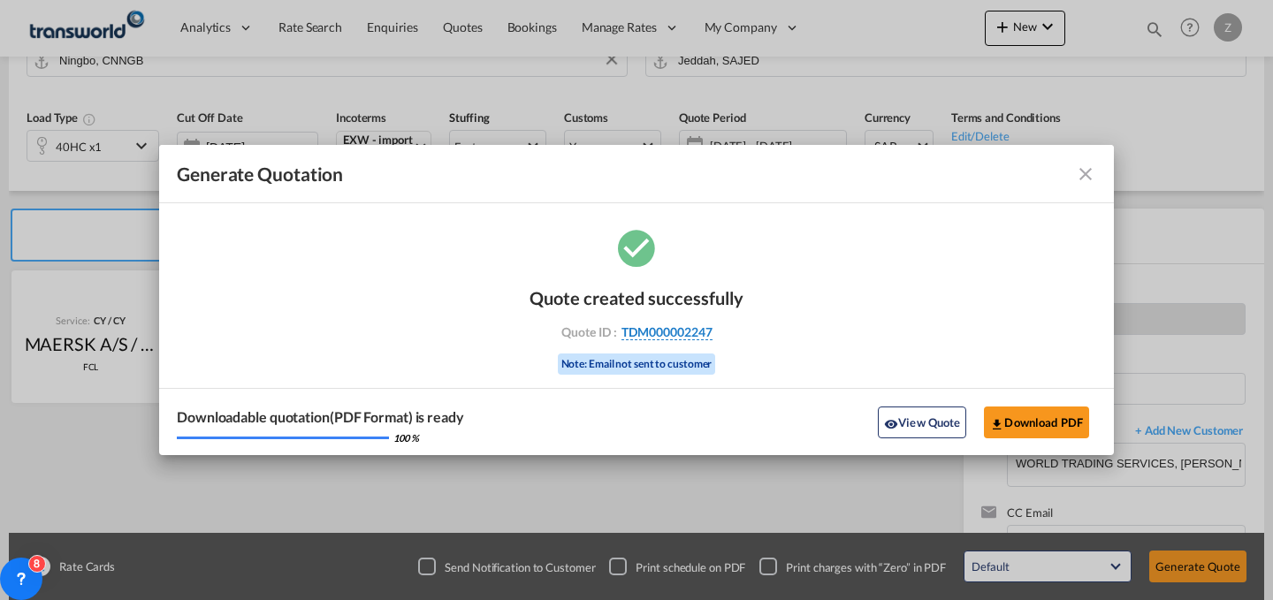
click at [679, 327] on span "TDM000002247" at bounding box center [667, 333] width 91 height 16
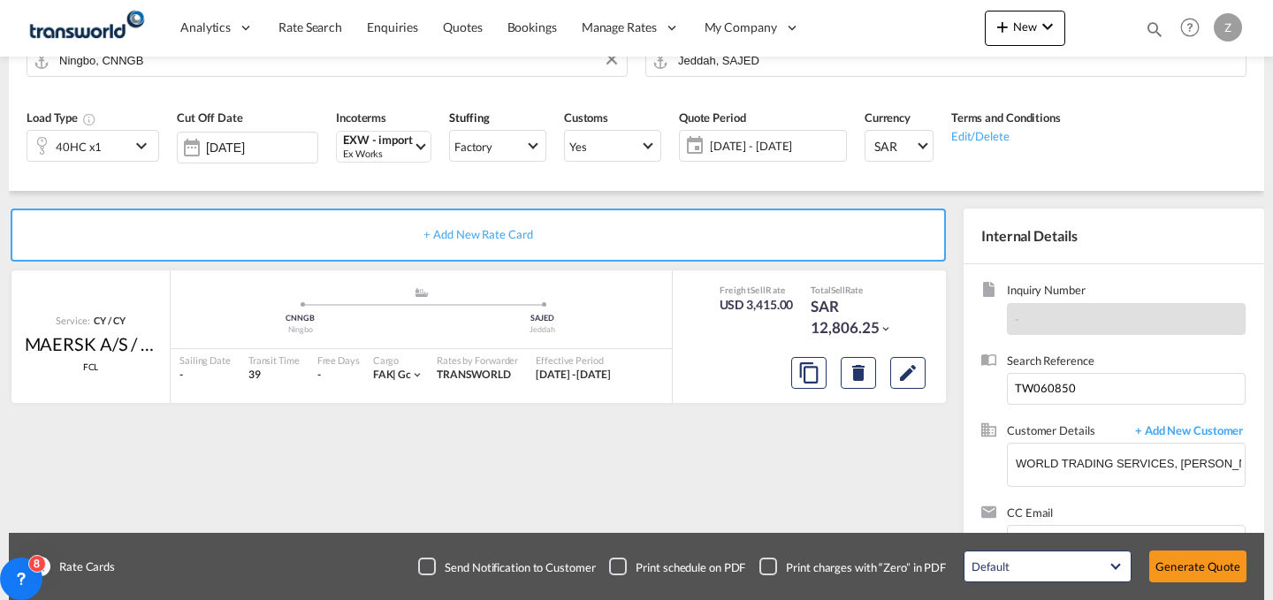
click at [679, 327] on div "Quote created successfully Quote ID : TDM000002247 Note: Email not sent to cust…" at bounding box center [637, 314] width 107 height 59
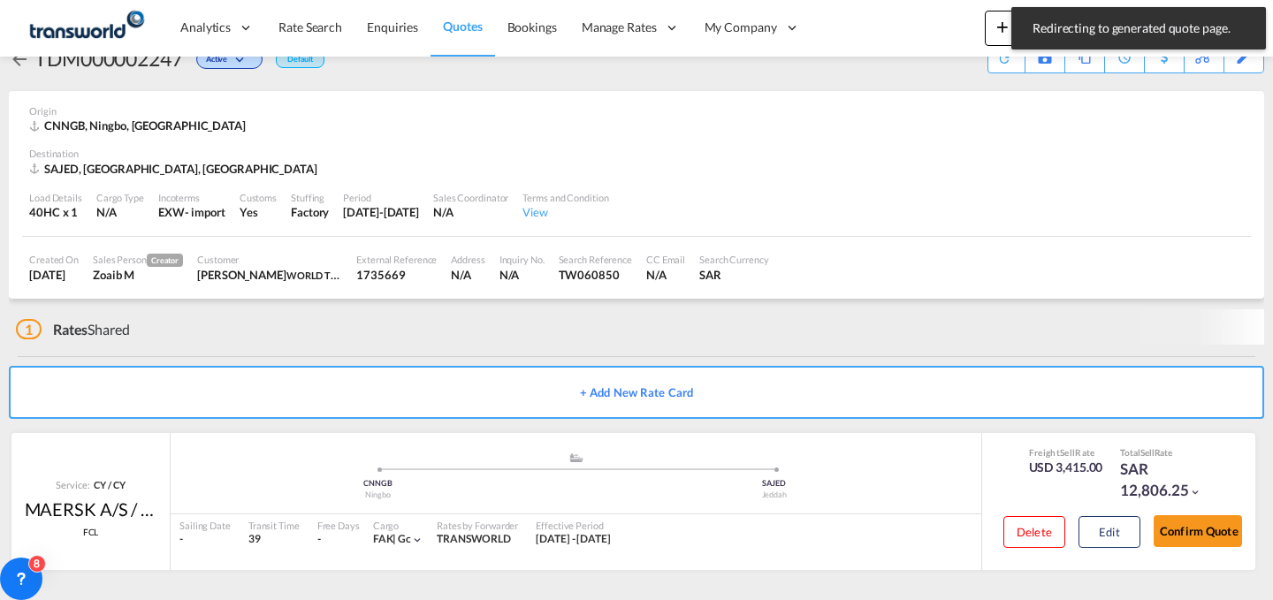
scroll to position [34, 0]
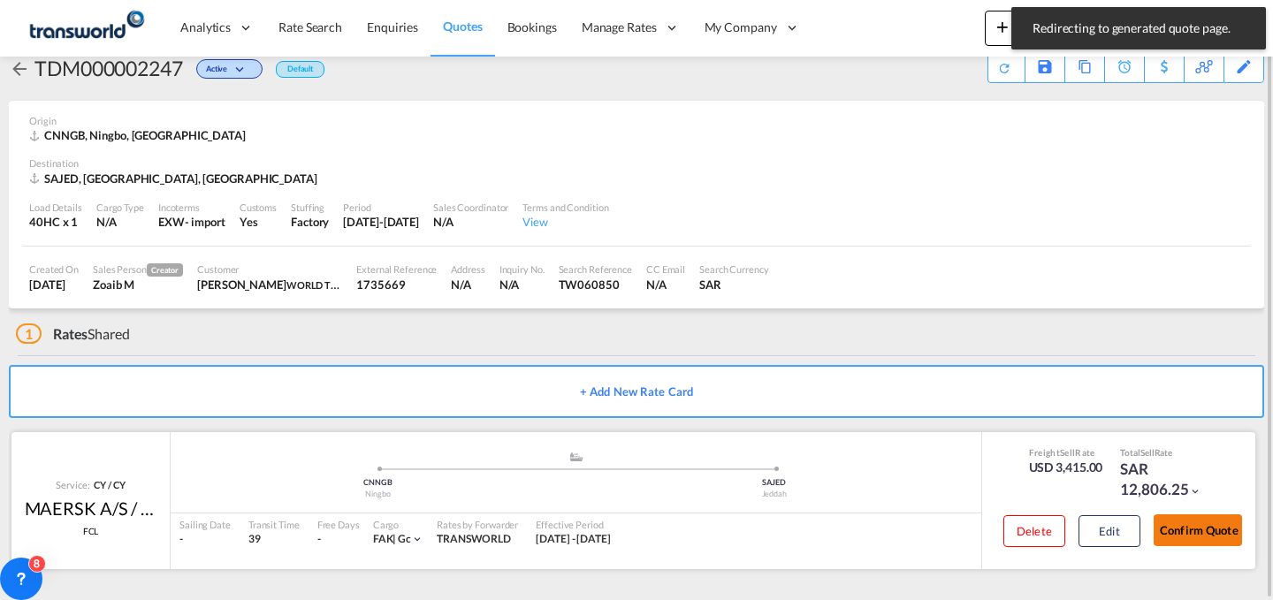
click at [1208, 532] on button "Confirm Quote" at bounding box center [1198, 531] width 88 height 32
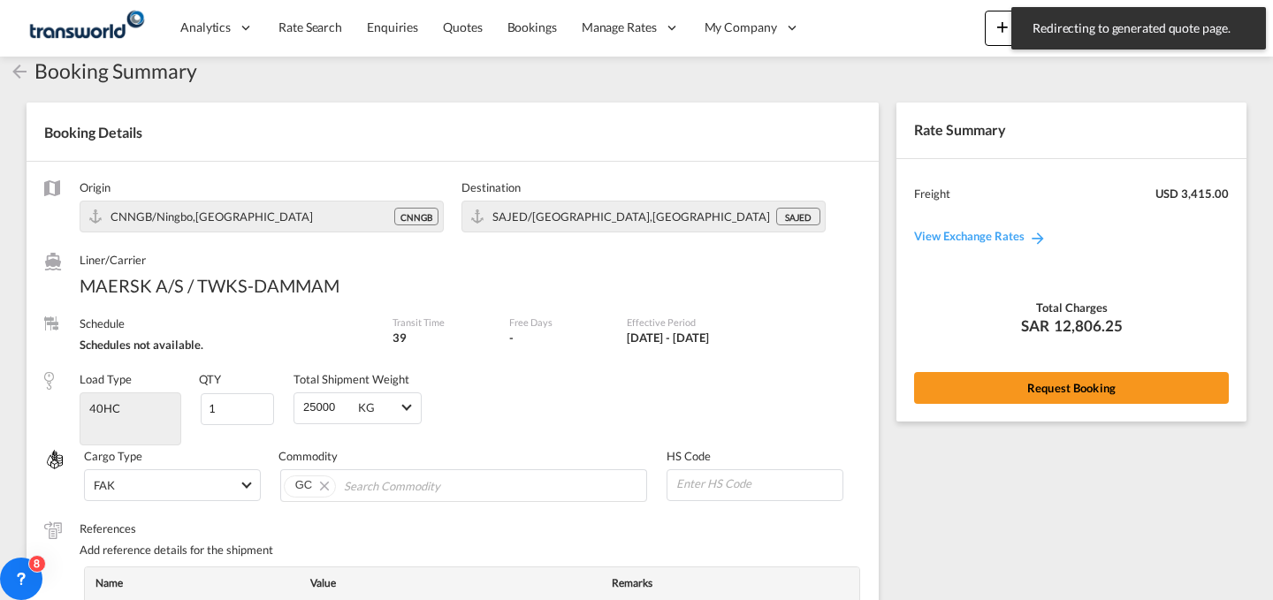
scroll to position [652, 0]
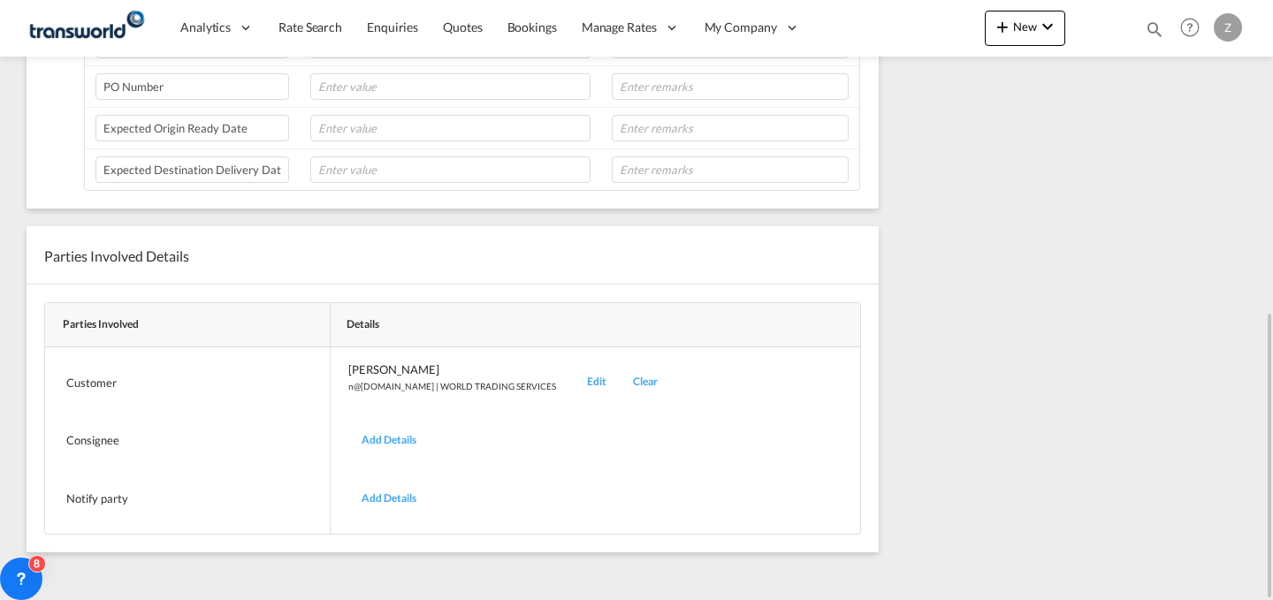
click at [574, 379] on div "Edit" at bounding box center [597, 383] width 46 height 42
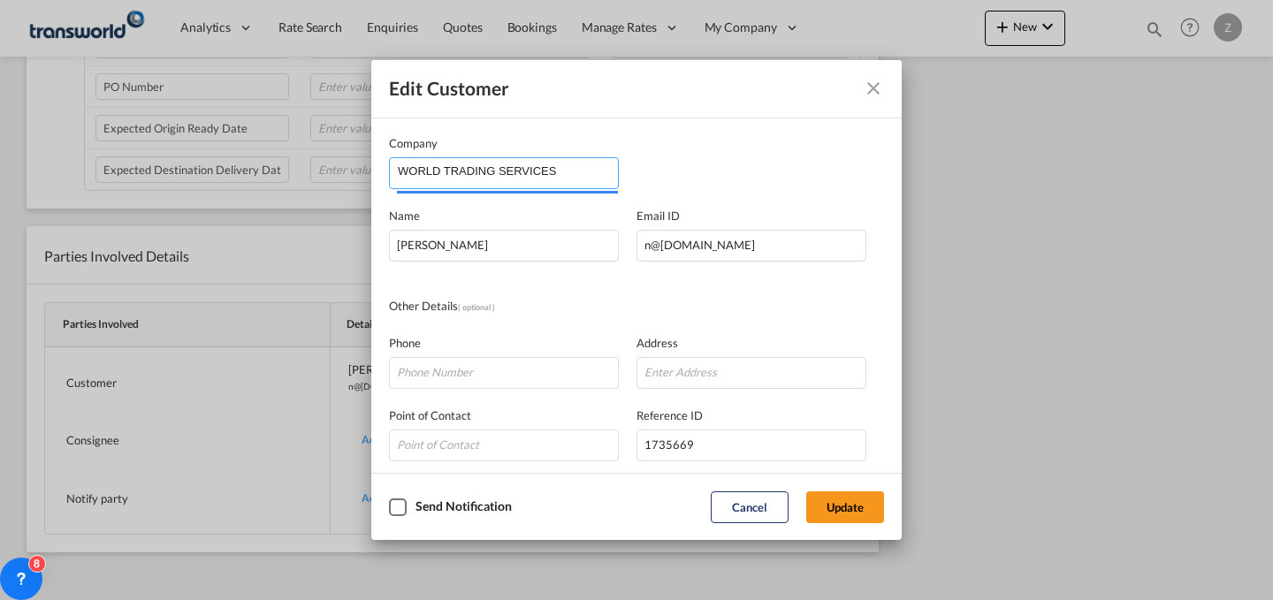
drag, startPoint x: 567, startPoint y: 175, endPoint x: 237, endPoint y: 175, distance: 329.9
click at [237, 175] on div "Edit Customer Company WORLD TRADING SERVICES Name [PERSON_NAME] Email ID [EMAIL…" at bounding box center [636, 300] width 1273 height 600
click at [871, 93] on md-icon "Close dialog" at bounding box center [873, 88] width 21 height 21
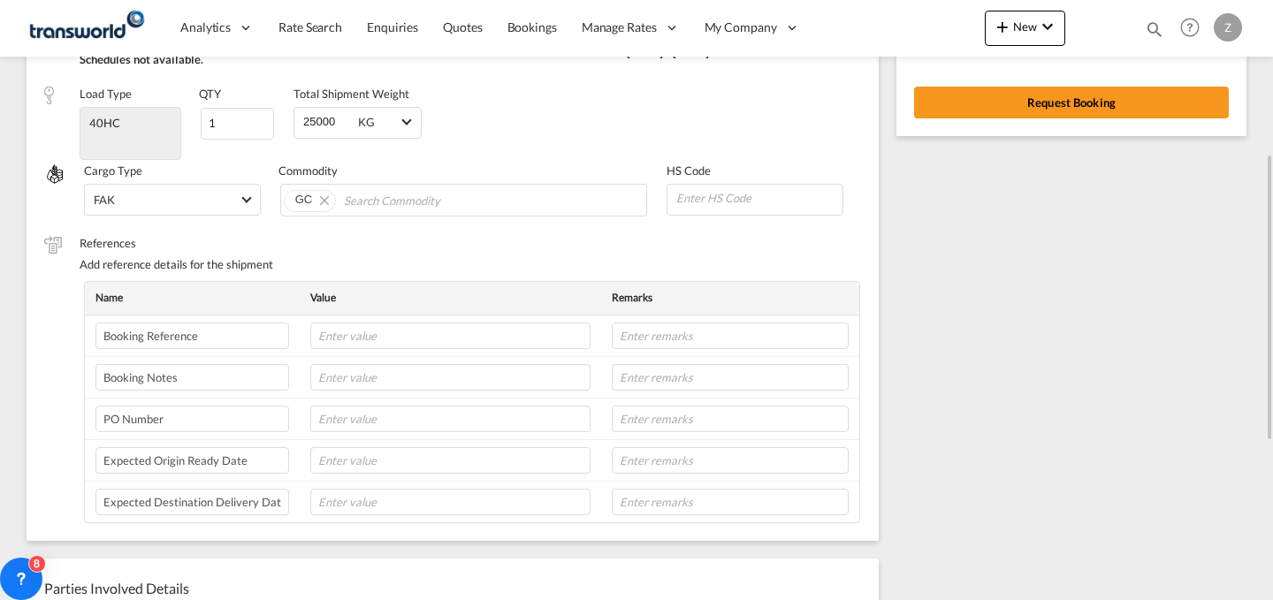
scroll to position [0, 0]
